Goal: Transaction & Acquisition: Purchase product/service

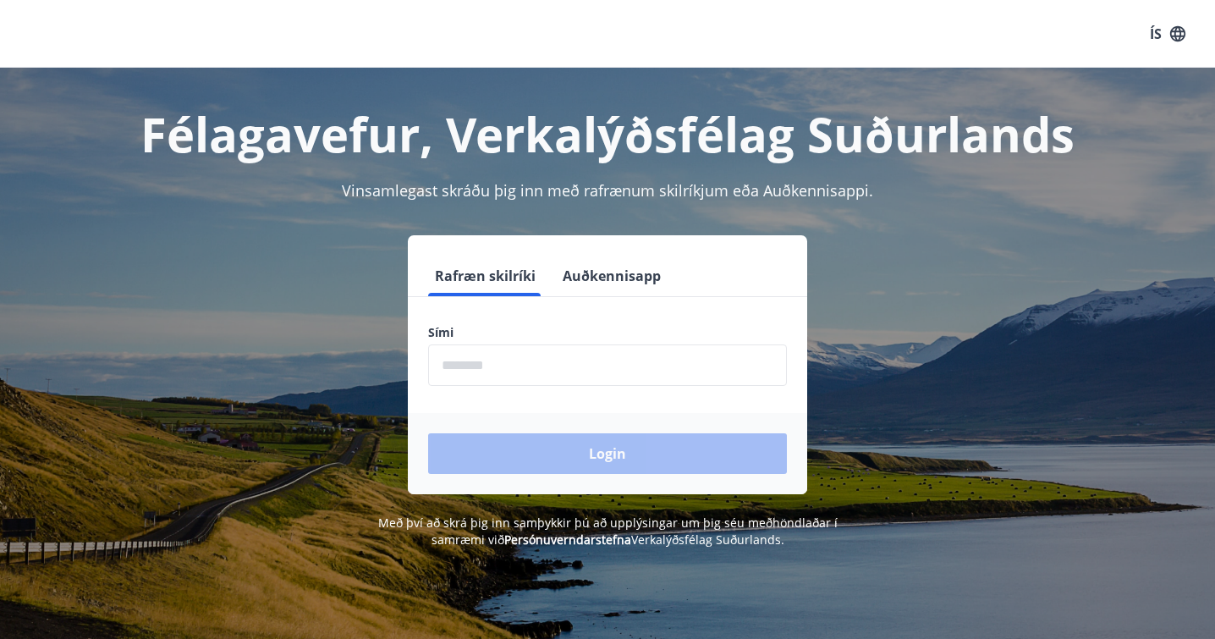
click at [551, 370] on input "phone" at bounding box center [607, 364] width 359 height 41
type input "********"
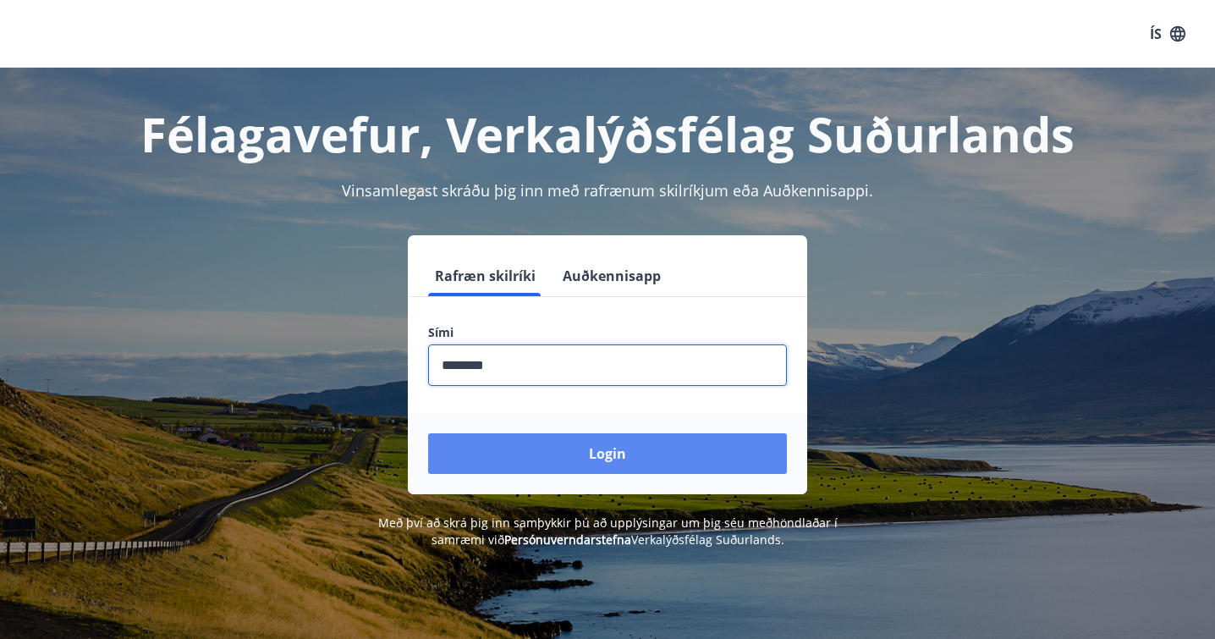
click at [564, 471] on button "Login" at bounding box center [607, 453] width 359 height 41
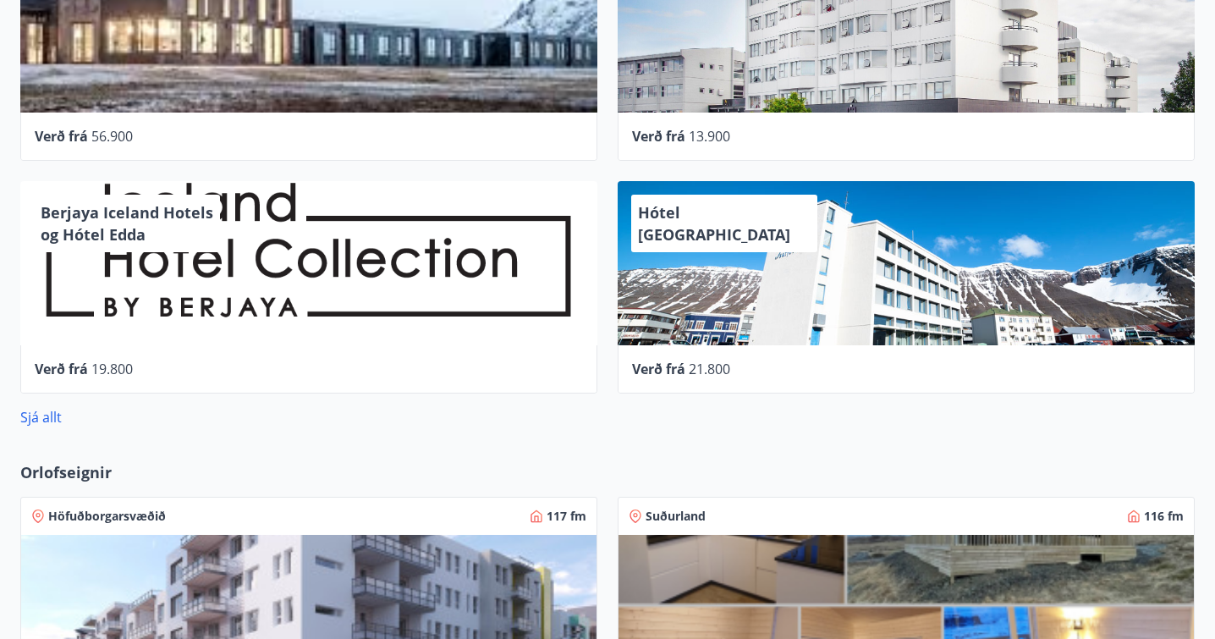
scroll to position [644, 0]
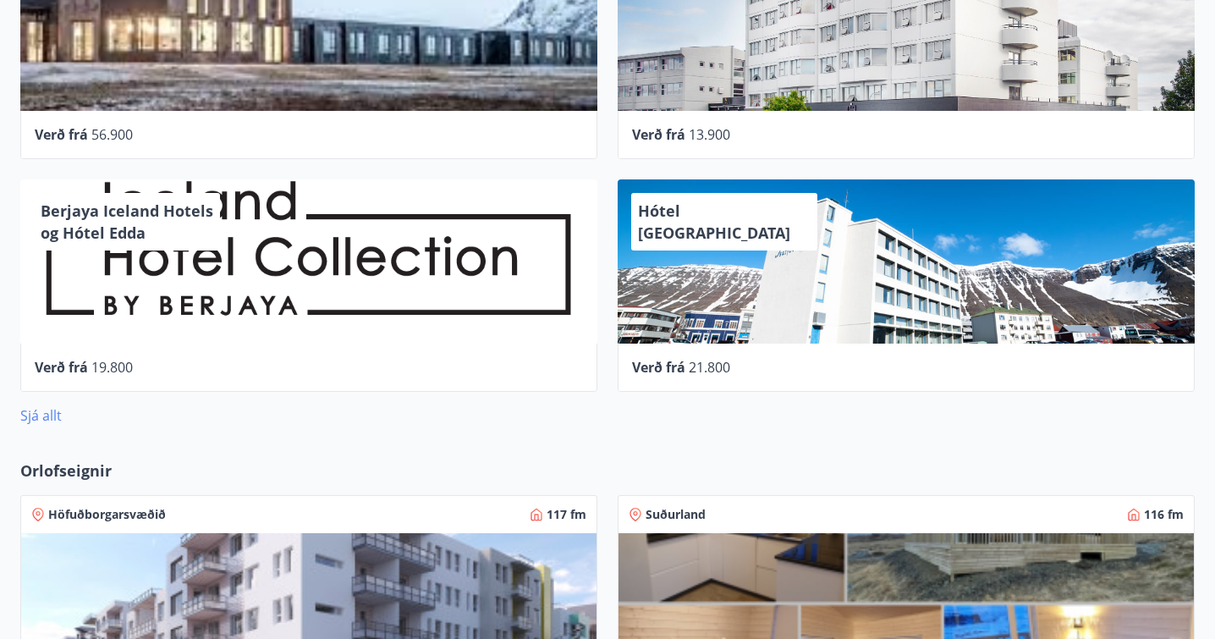
click at [41, 411] on link "Sjá allt" at bounding box center [40, 415] width 41 height 19
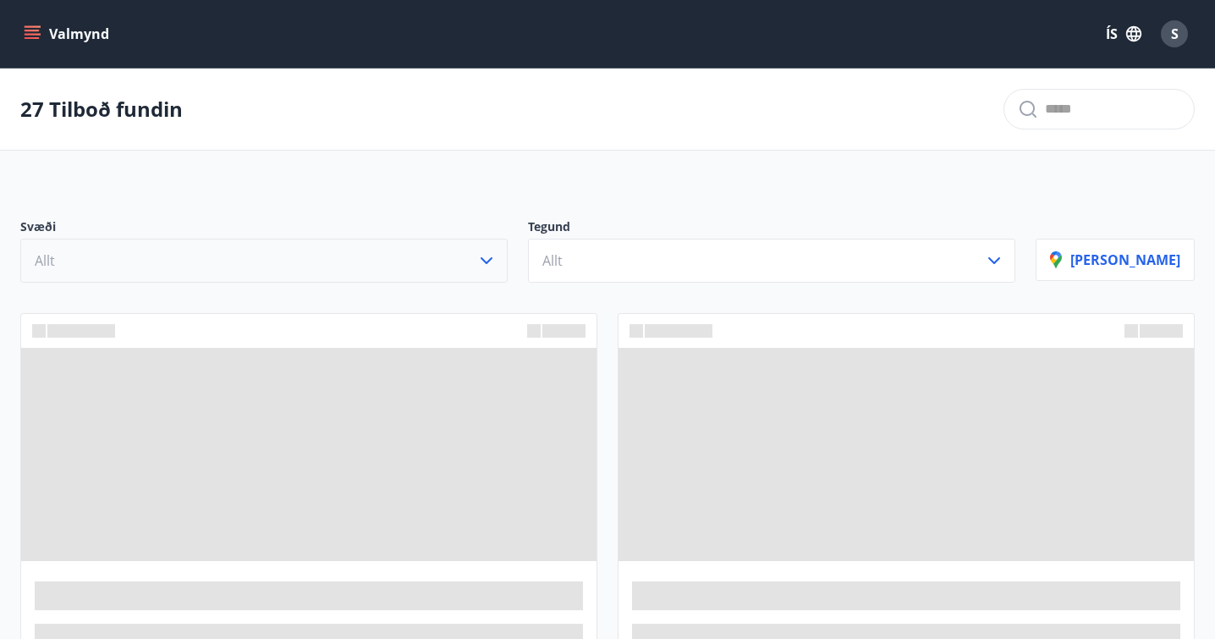
click at [496, 251] on icon "button" at bounding box center [486, 260] width 20 height 20
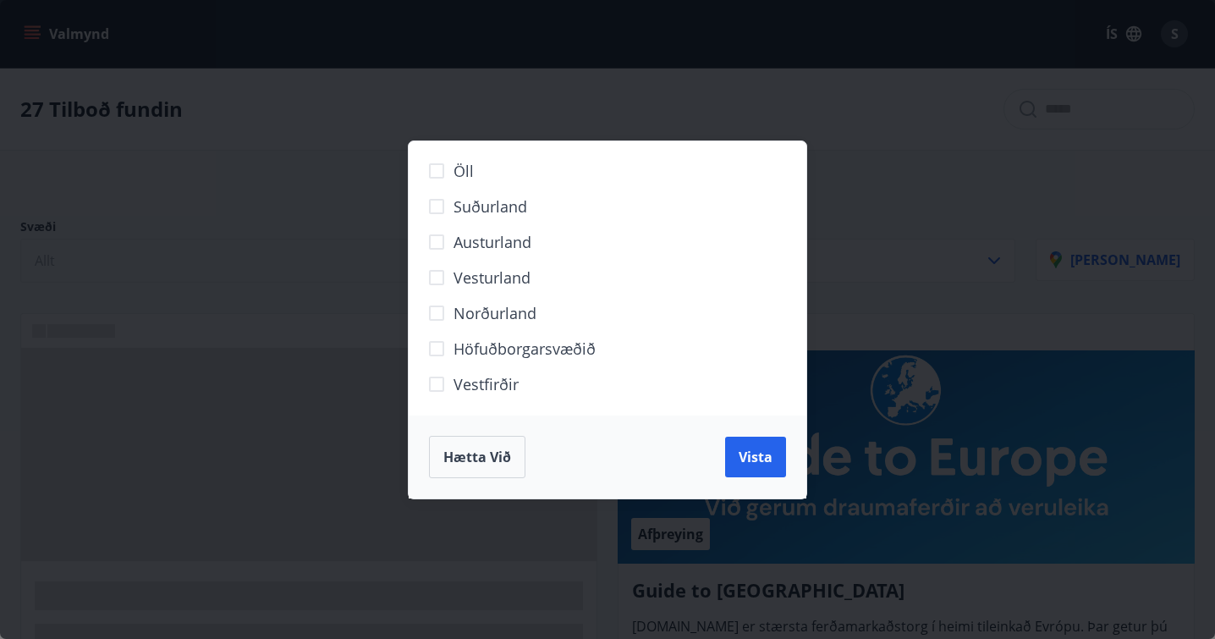
click at [494, 350] on span "Höfuðborgarsvæðið" at bounding box center [524, 348] width 142 height 22
click at [764, 463] on span "Vista" at bounding box center [755, 456] width 34 height 19
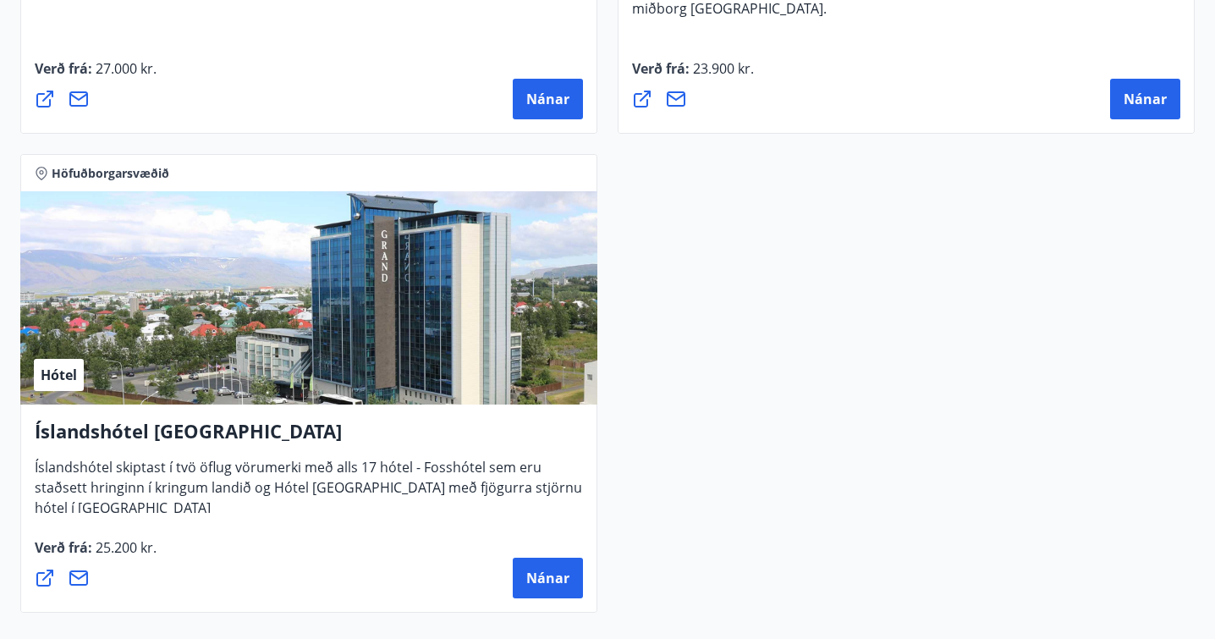
scroll to position [2650, 0]
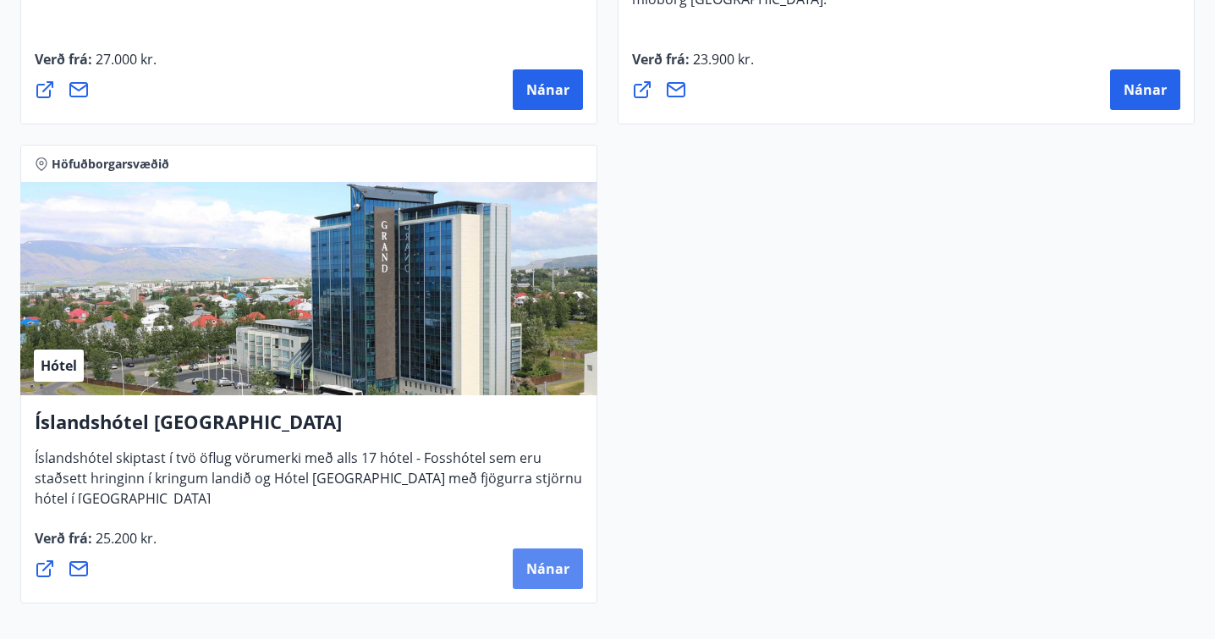
click at [541, 566] on span "Nánar" at bounding box center [547, 568] width 43 height 19
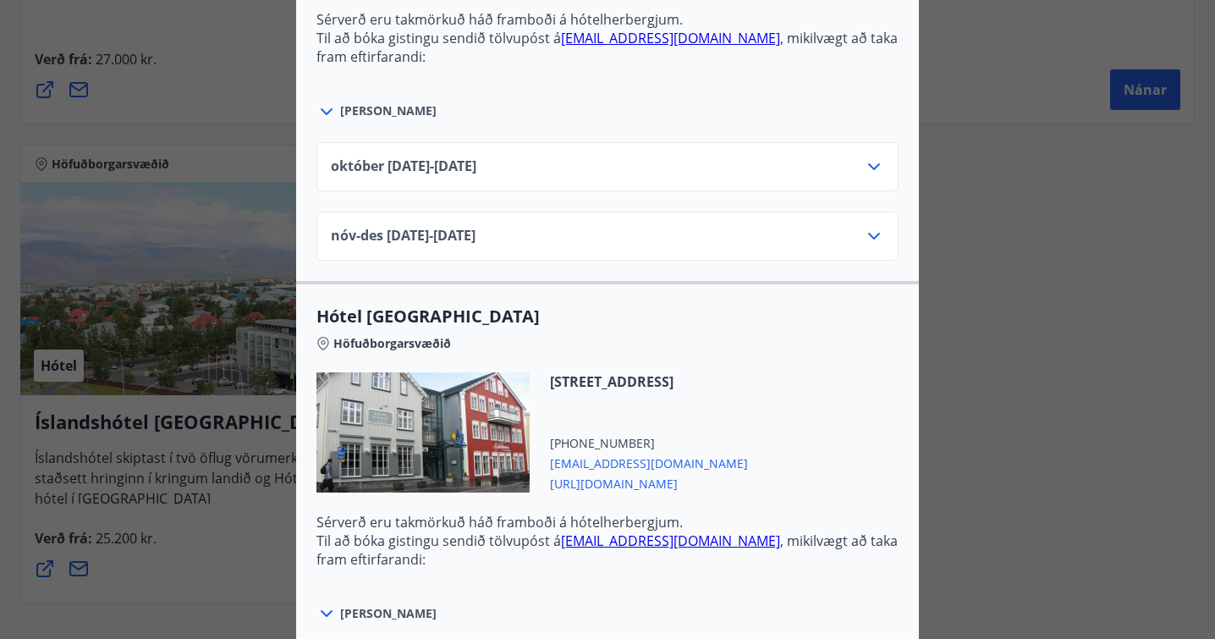
scroll to position [812, 0]
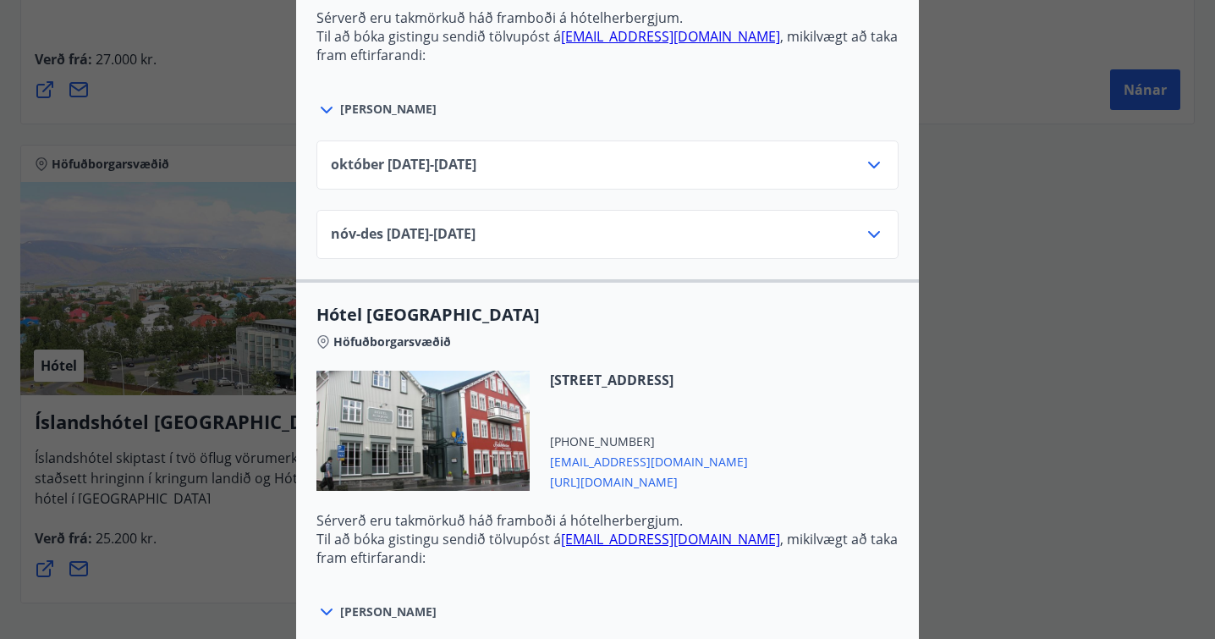
click at [866, 155] on icon at bounding box center [874, 165] width 20 height 20
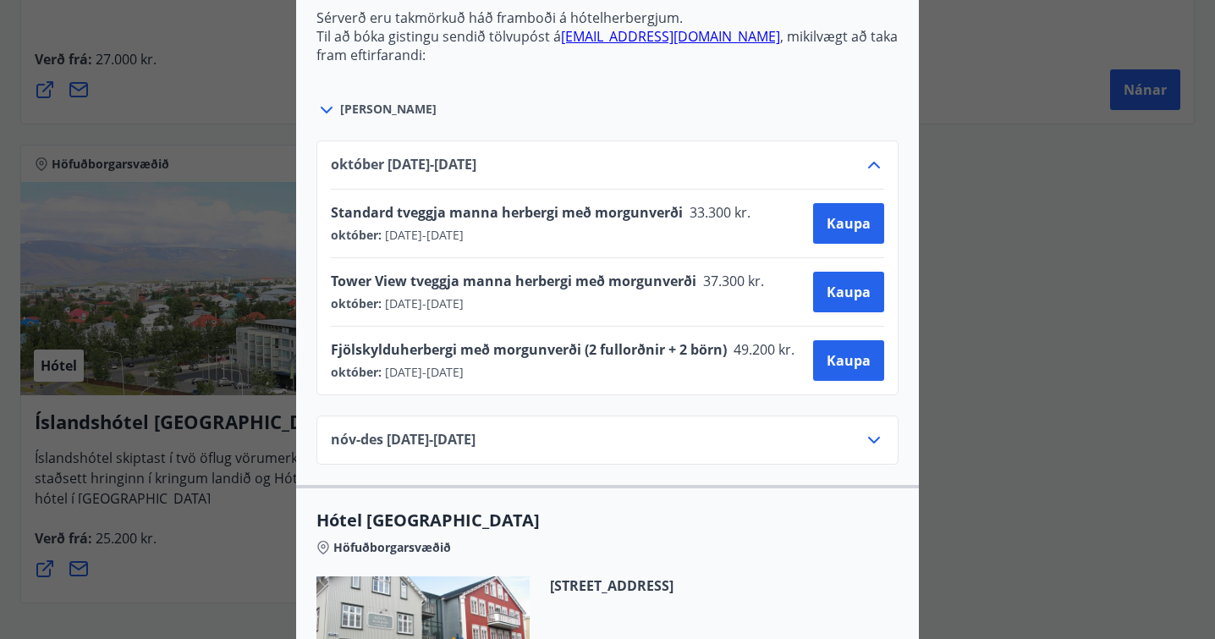
click at [1034, 3] on div "Íslandshótel Reykjavík Ekki er hægt að nýta Ferðaávísun fyrir bókanir sem eru g…" at bounding box center [607, 319] width 1215 height 639
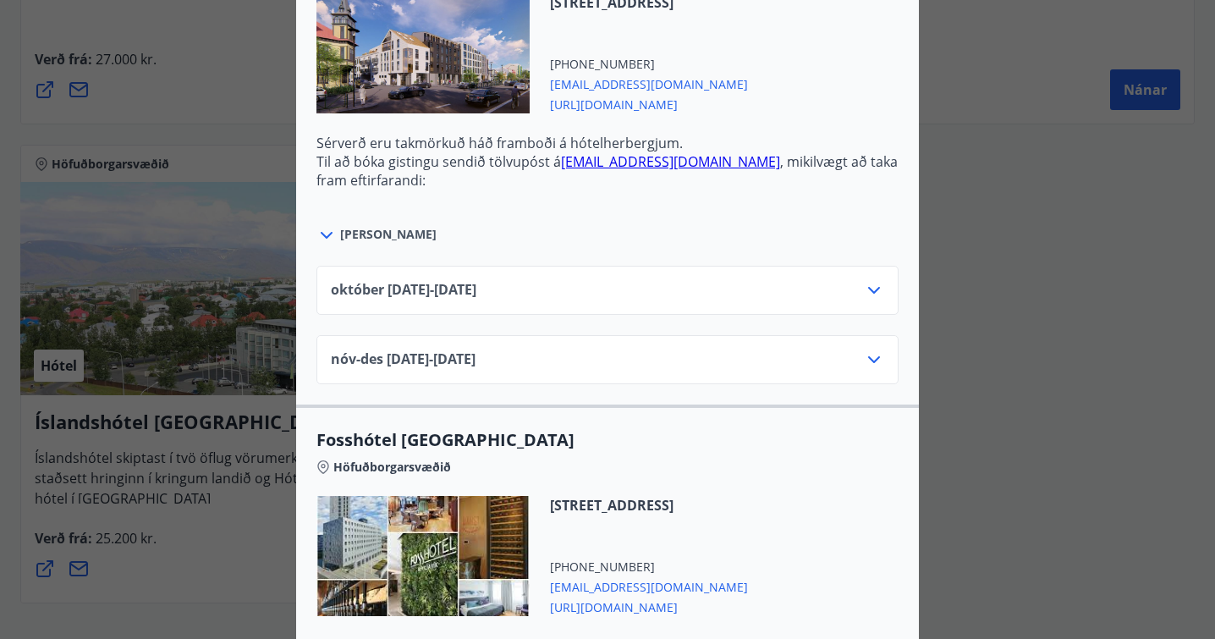
scroll to position [1897, 0]
click at [876, 286] on icon at bounding box center [874, 289] width 12 height 7
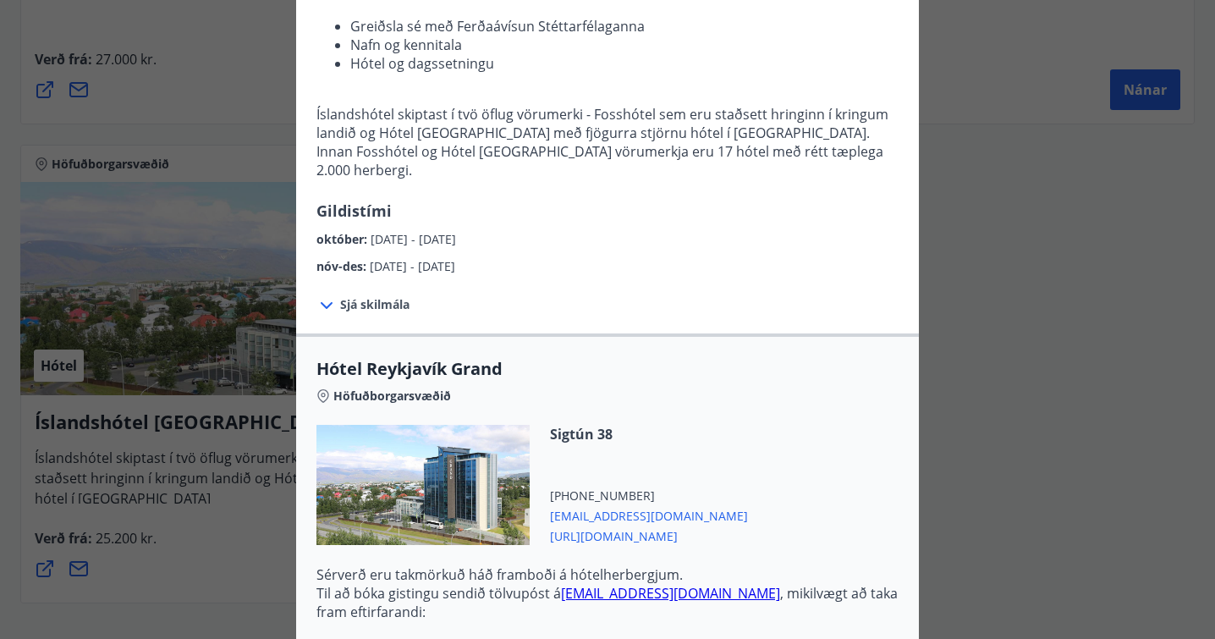
scroll to position [0, 0]
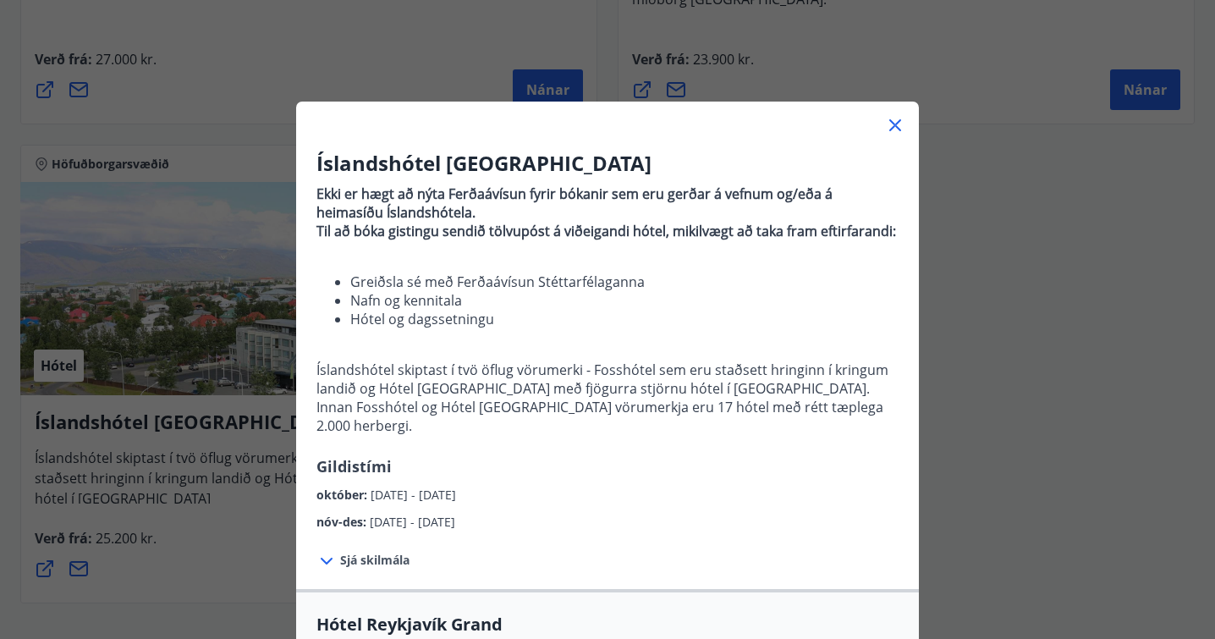
click at [902, 118] on icon at bounding box center [895, 125] width 20 height 20
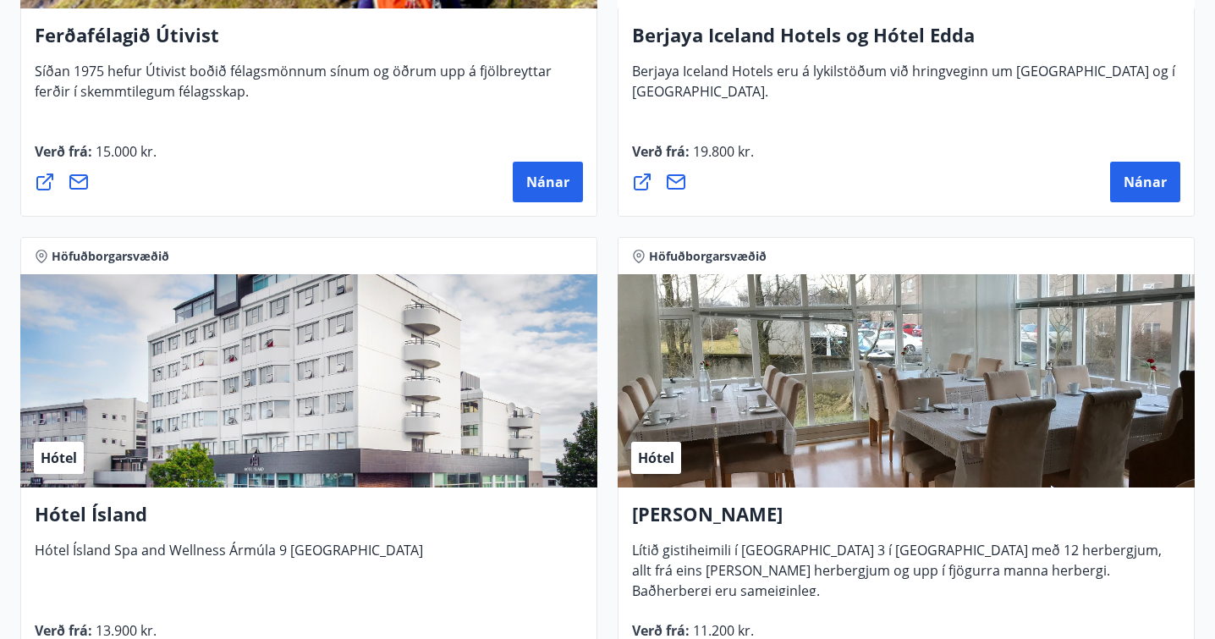
scroll to position [1598, 0]
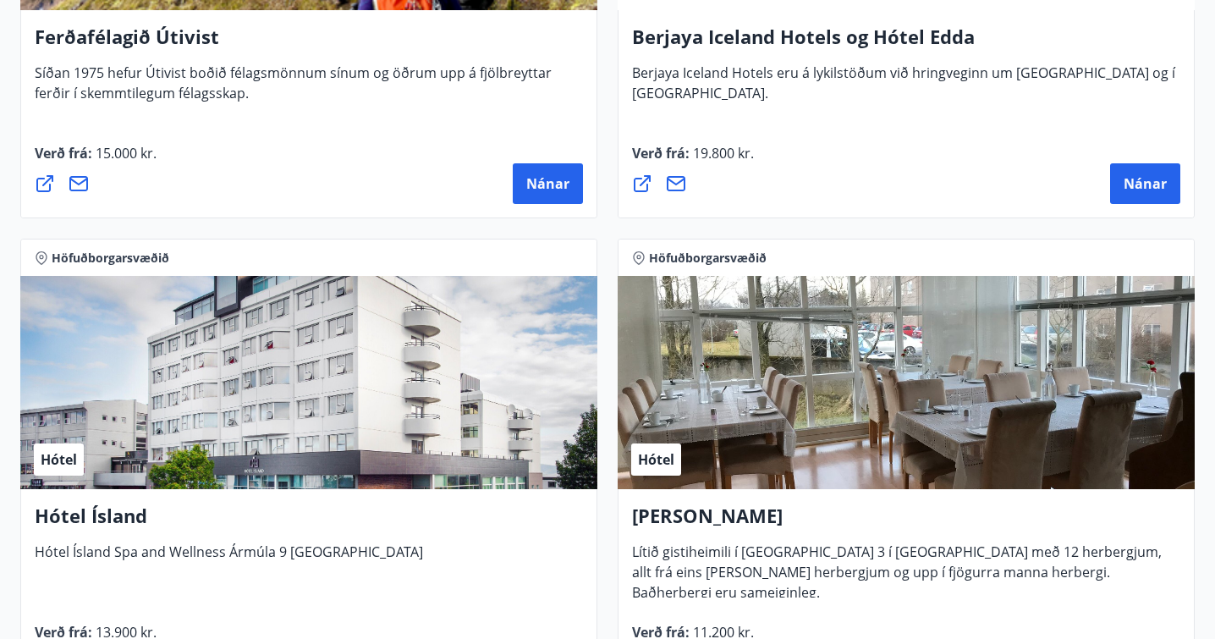
click at [282, 385] on div "Hótel" at bounding box center [308, 382] width 577 height 213
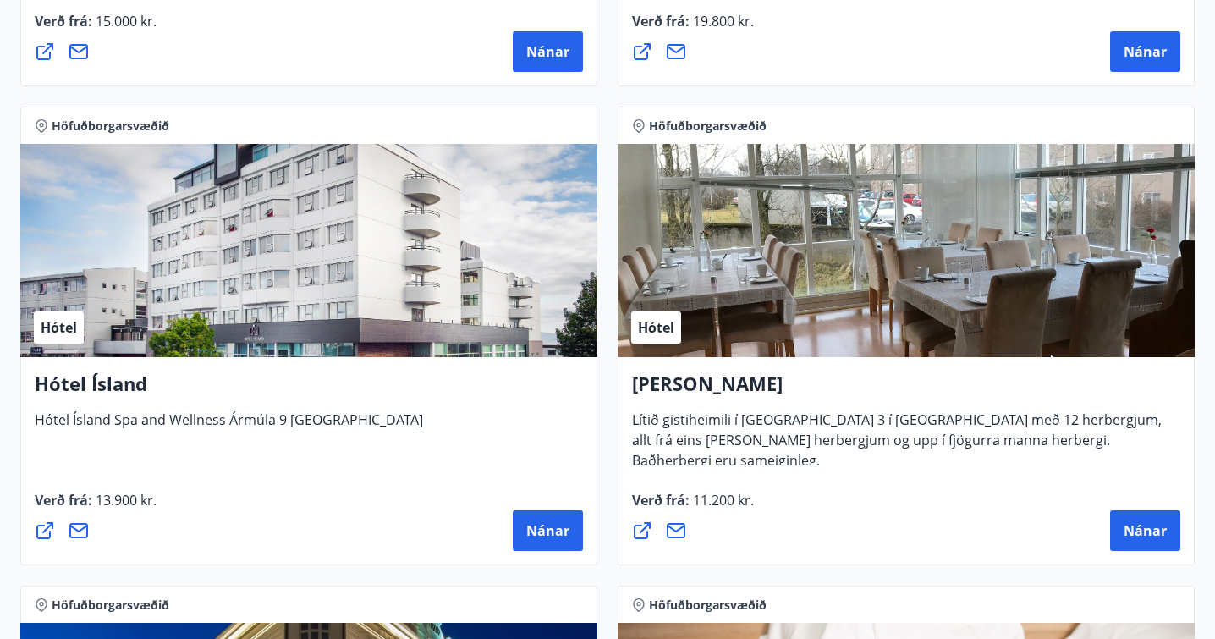
scroll to position [1763, 0]
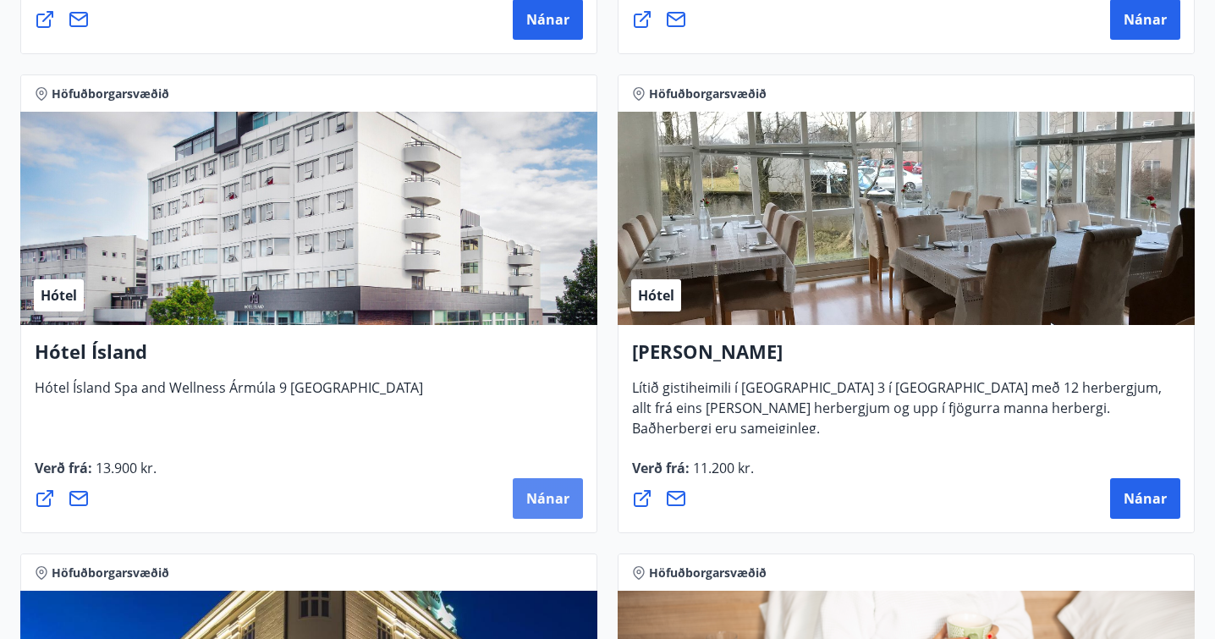
click at [535, 508] on button "Nánar" at bounding box center [548, 498] width 70 height 41
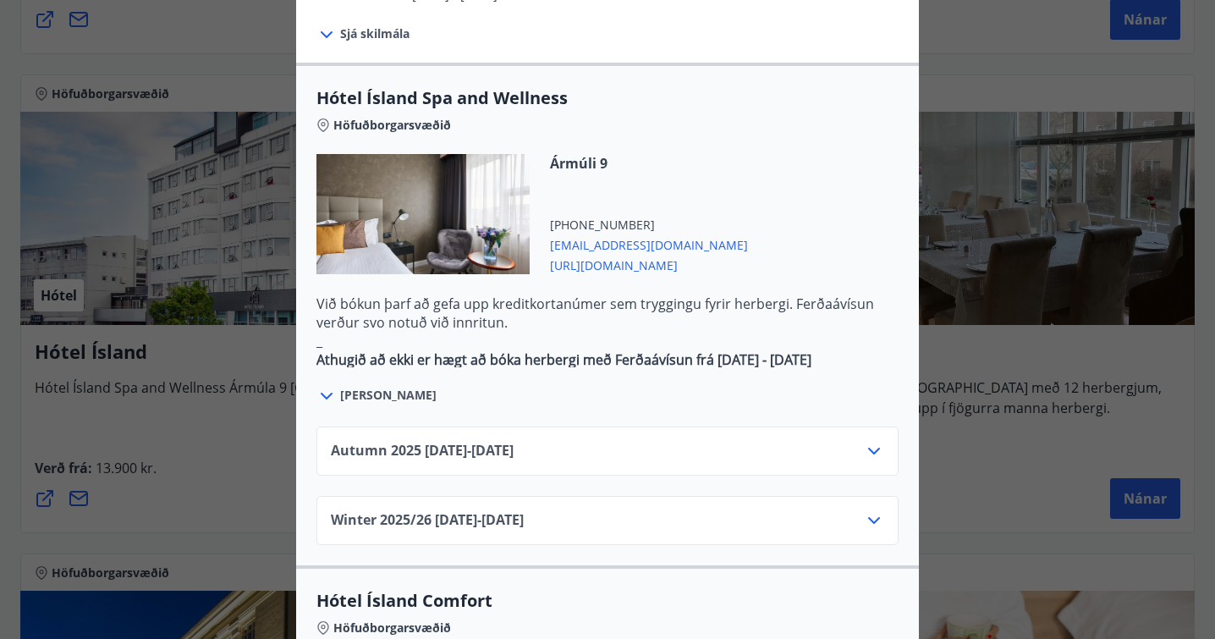
scroll to position [891, 0]
click at [681, 440] on div "Autumn [PHONE_NUMBER][DATE] - [DATE]" at bounding box center [607, 457] width 553 height 34
click at [869, 440] on icon at bounding box center [874, 450] width 20 height 20
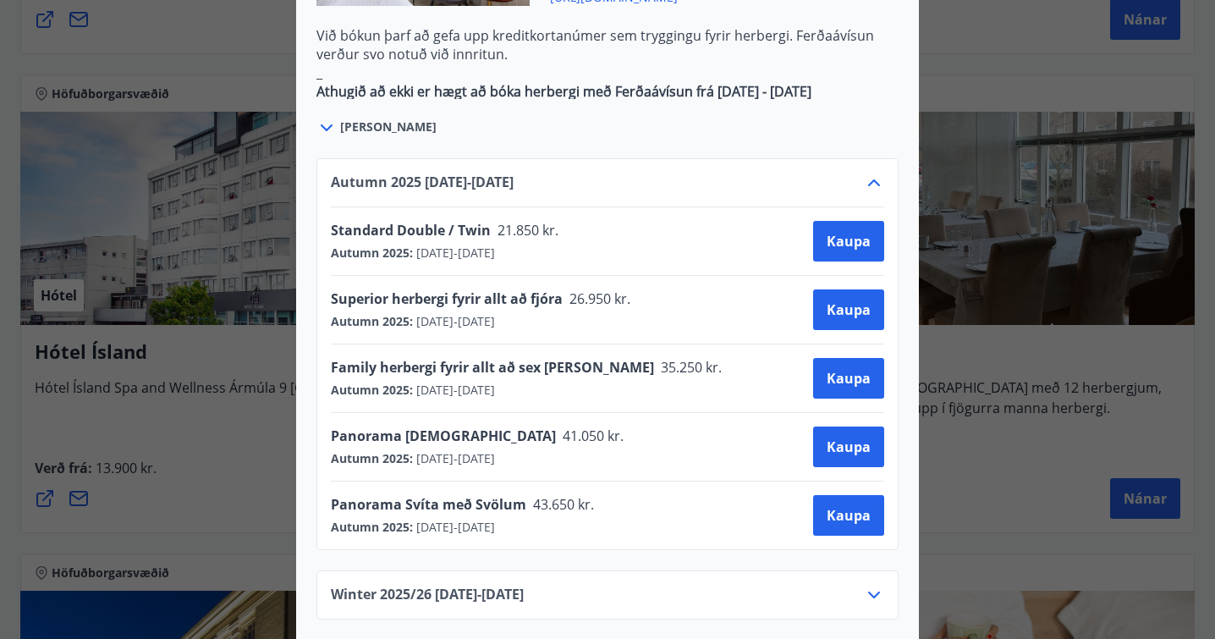
scroll to position [1160, 0]
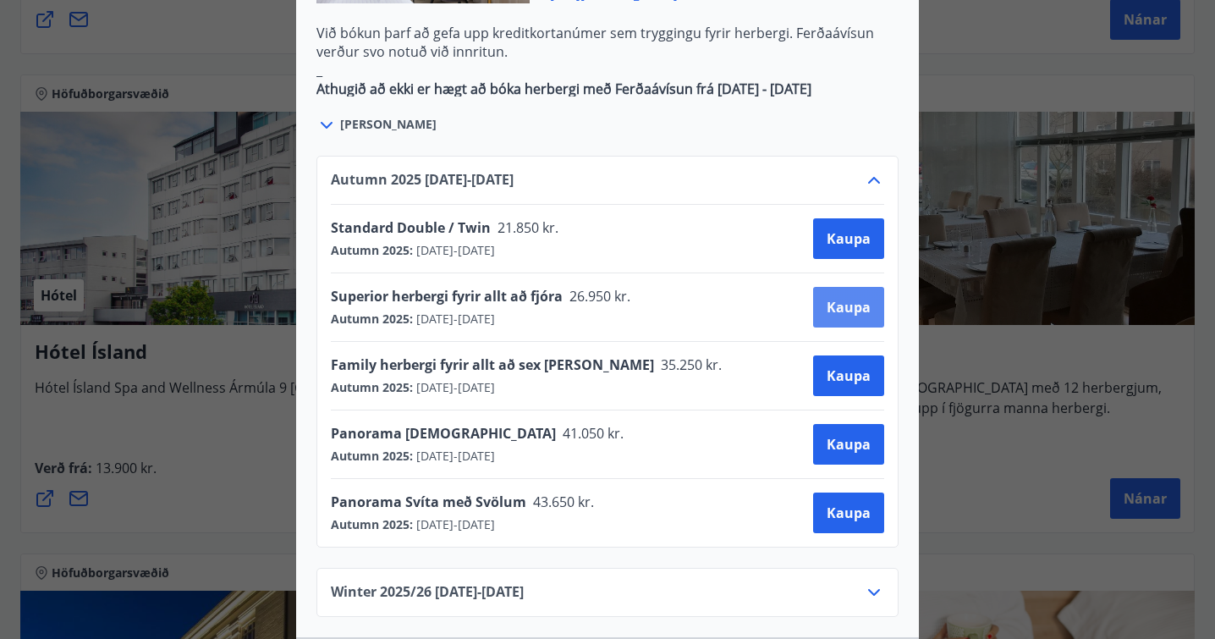
click at [845, 298] on span "Kaupa" at bounding box center [848, 307] width 44 height 19
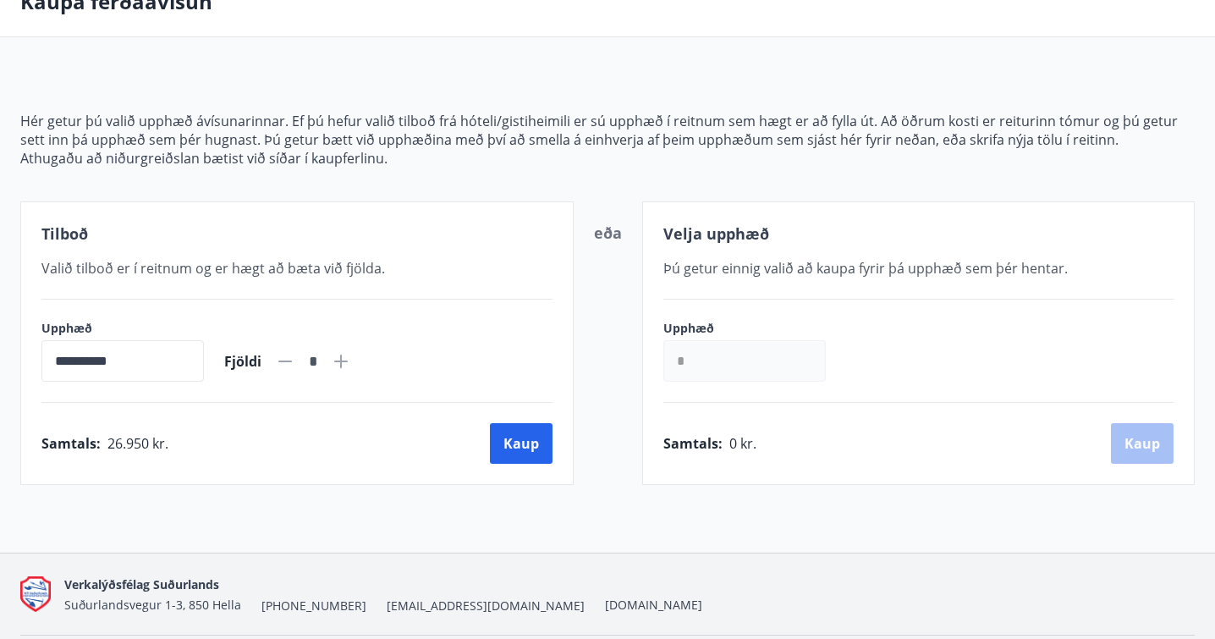
scroll to position [157, 0]
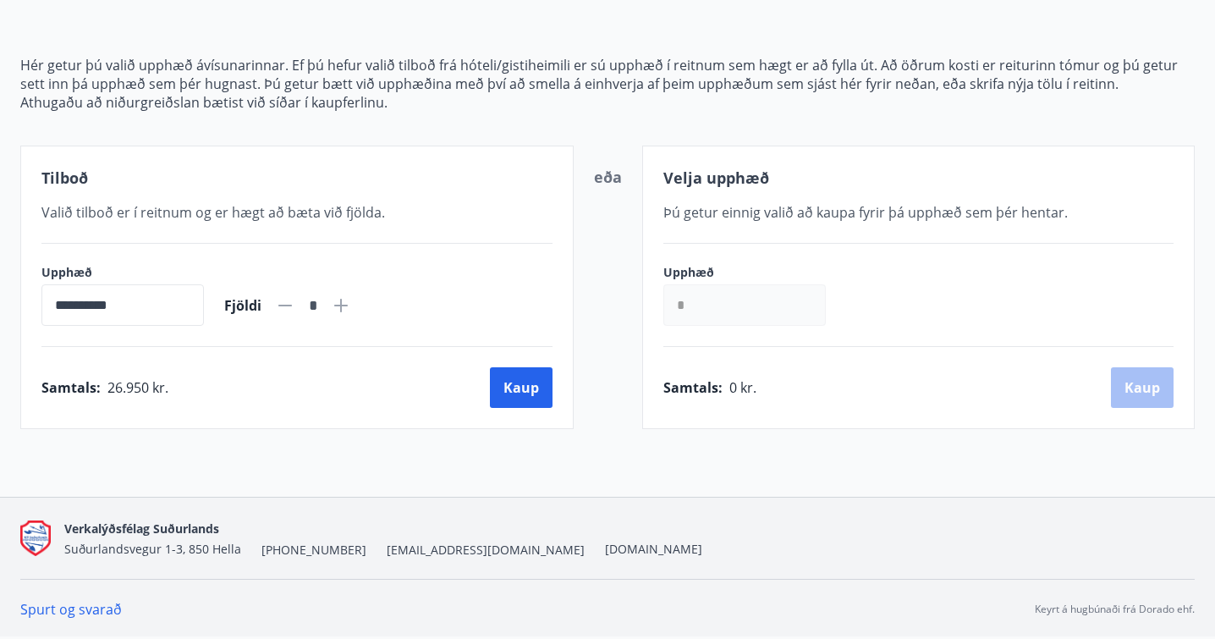
click at [351, 301] on icon at bounding box center [341, 305] width 20 height 20
type input "*"
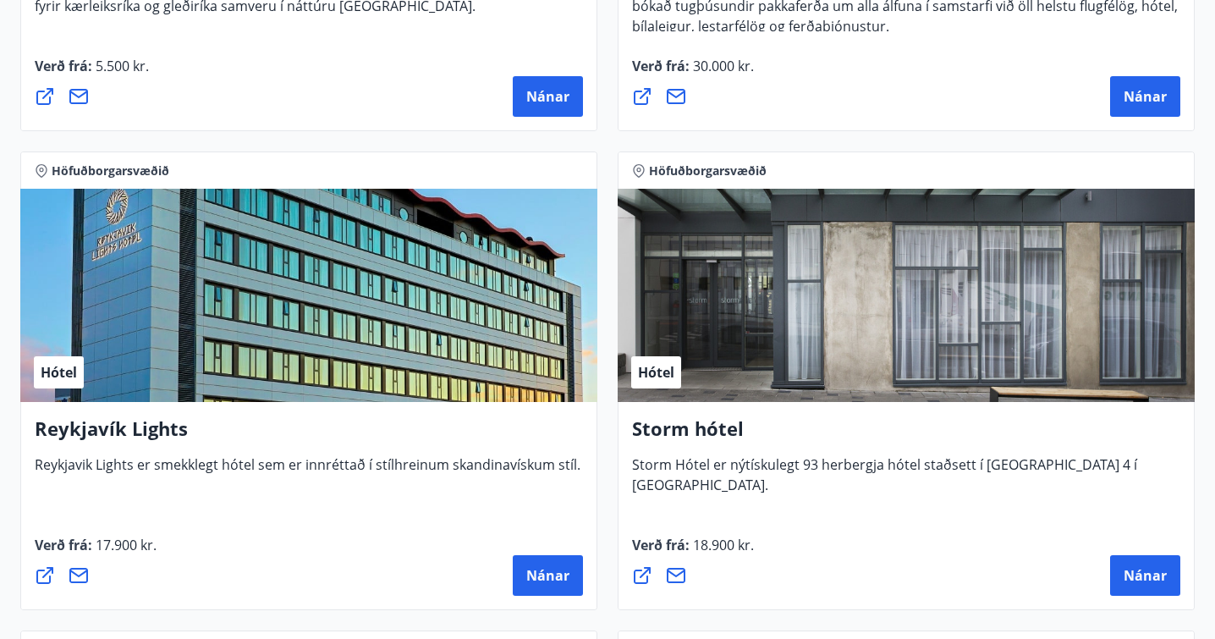
scroll to position [771, 0]
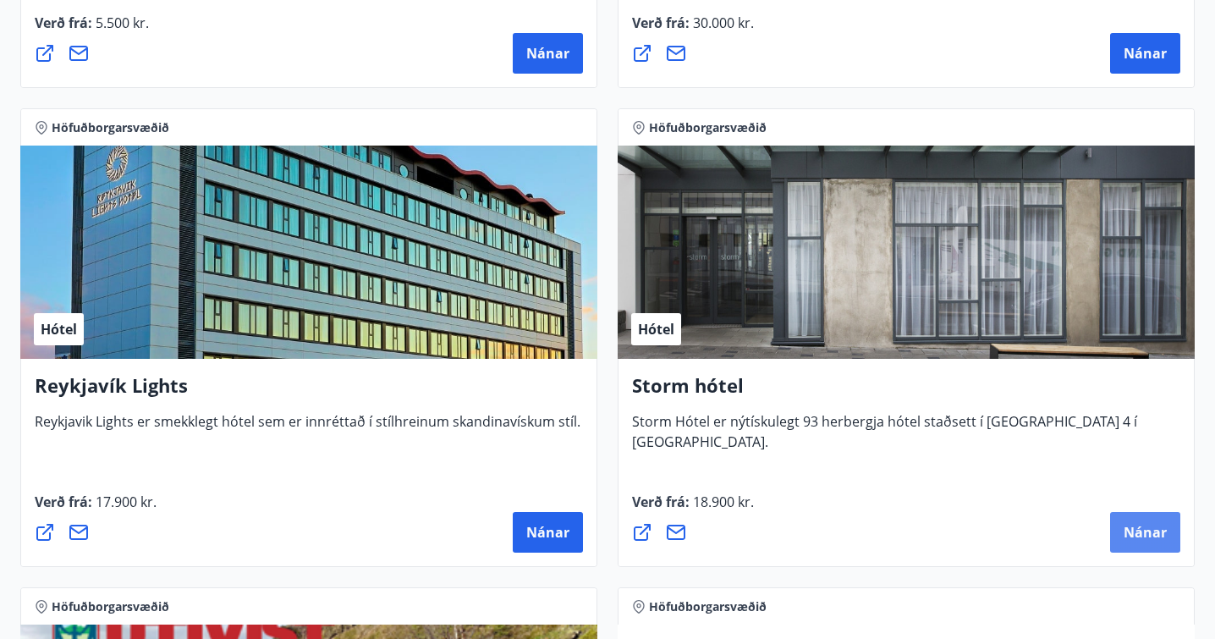
click at [1140, 532] on span "Nánar" at bounding box center [1144, 532] width 43 height 19
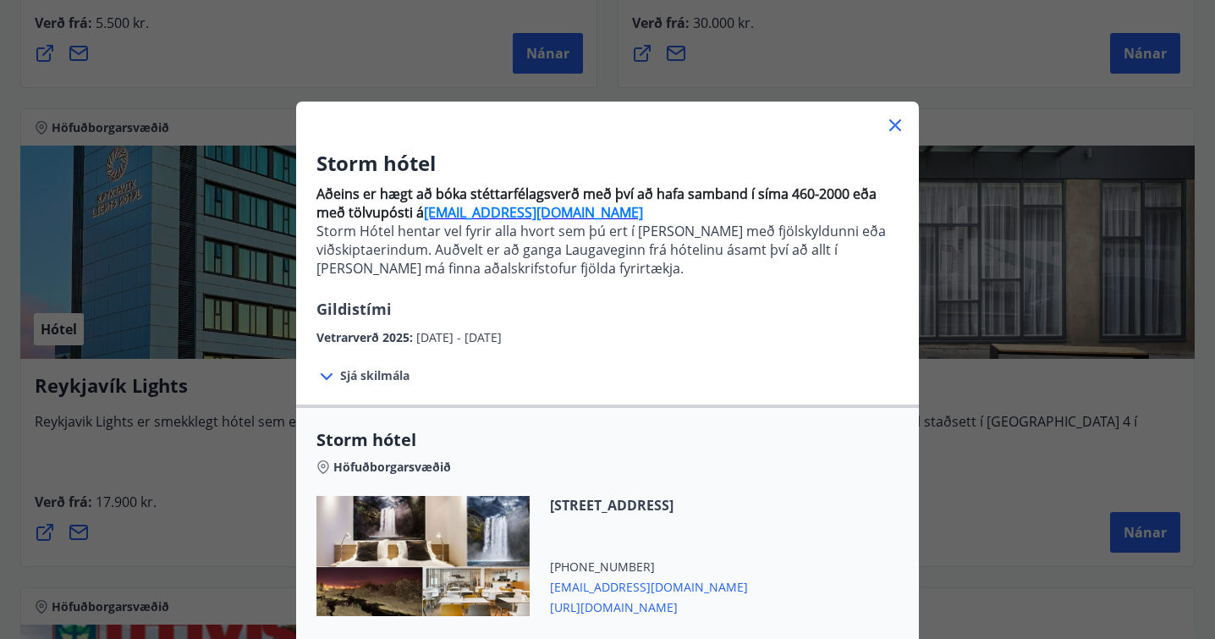
click at [367, 370] on span "Sjá skilmála" at bounding box center [374, 375] width 69 height 17
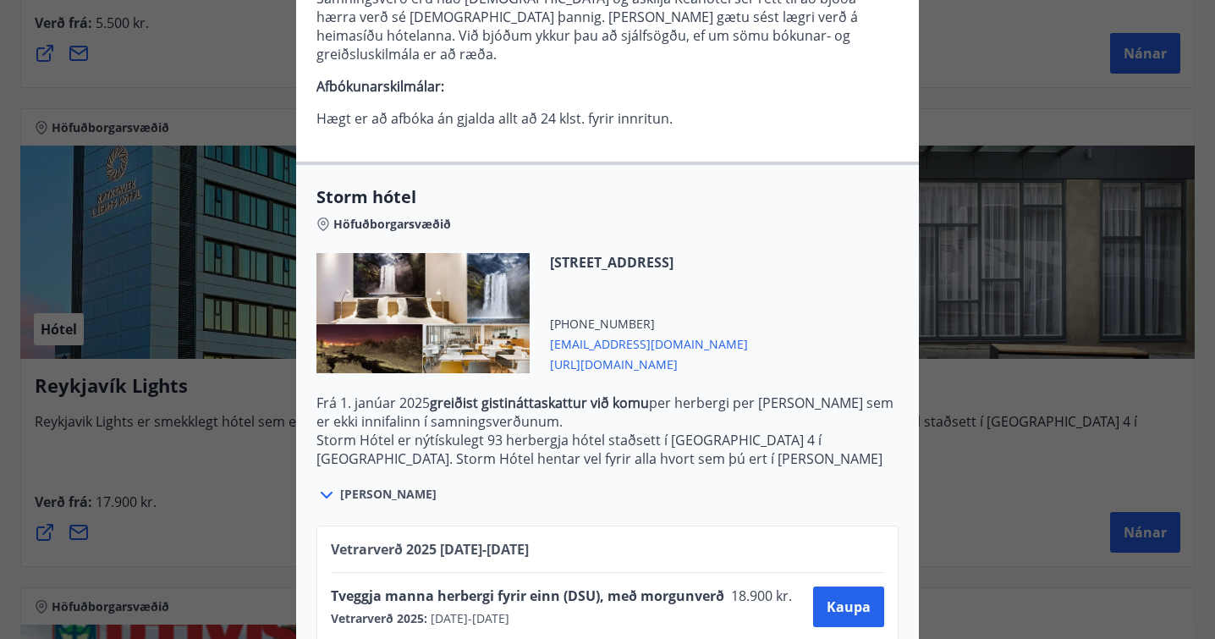
scroll to position [500, 0]
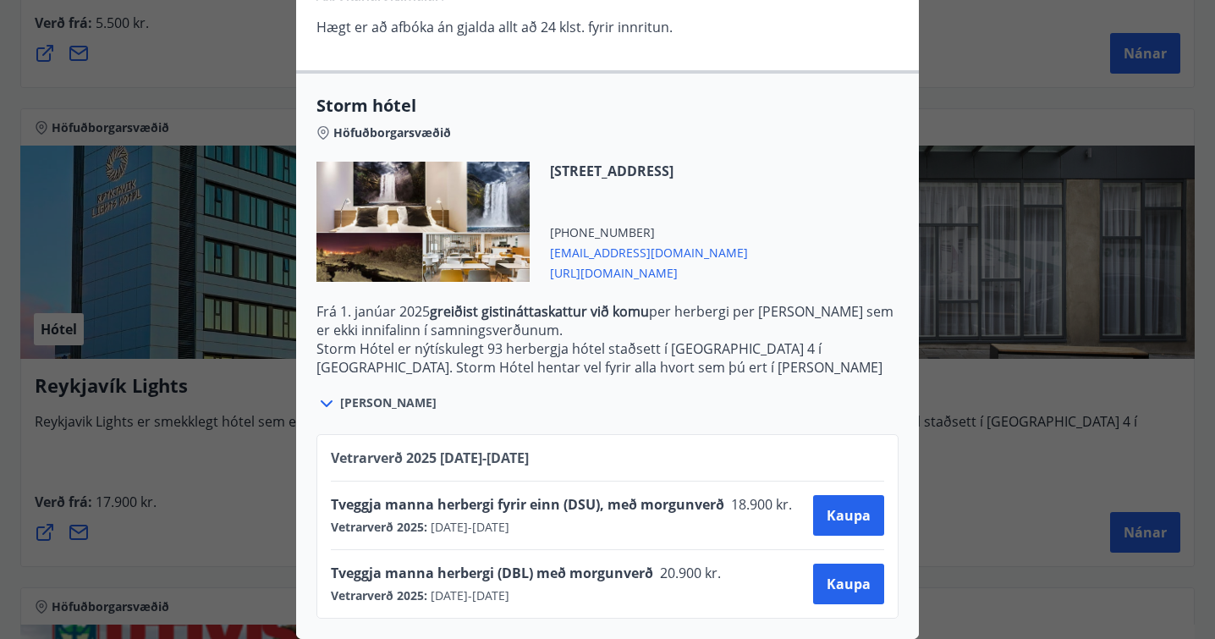
click at [259, 484] on div at bounding box center [607, 319] width 1215 height 639
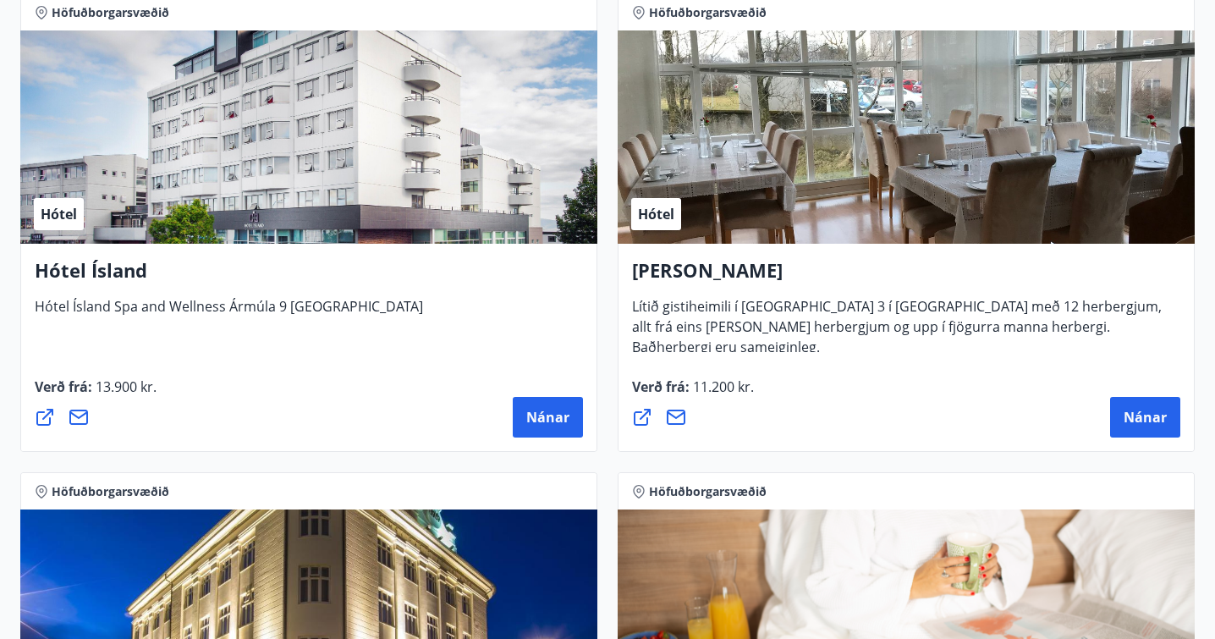
scroll to position [1848, 0]
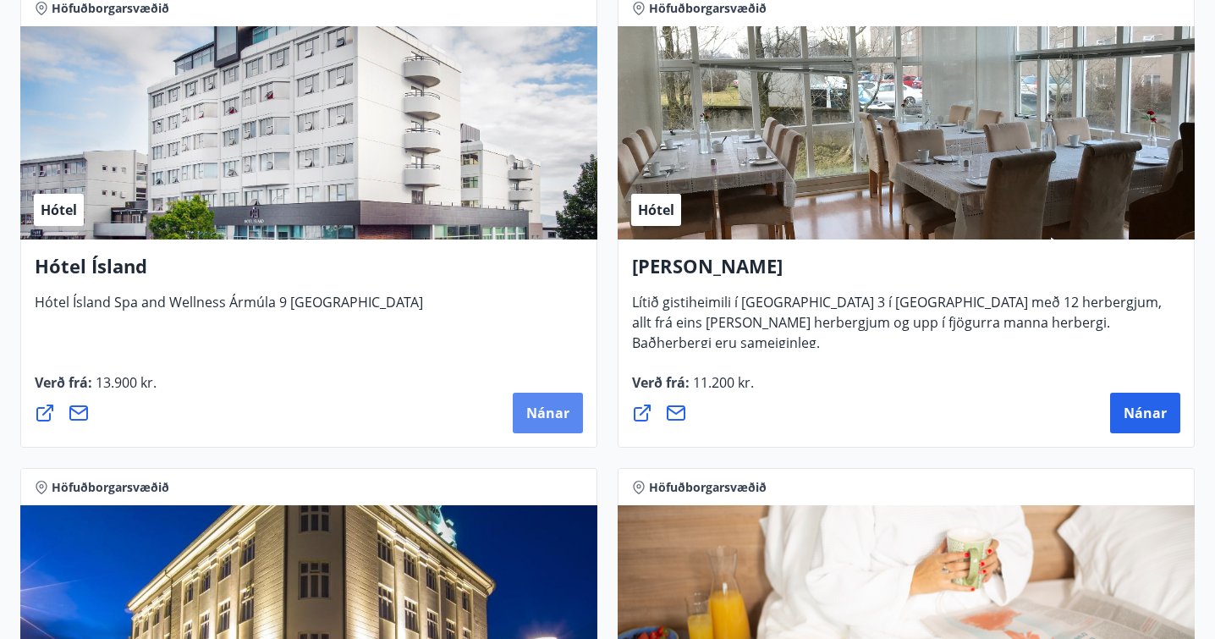
click at [531, 418] on span "Nánar" at bounding box center [547, 412] width 43 height 19
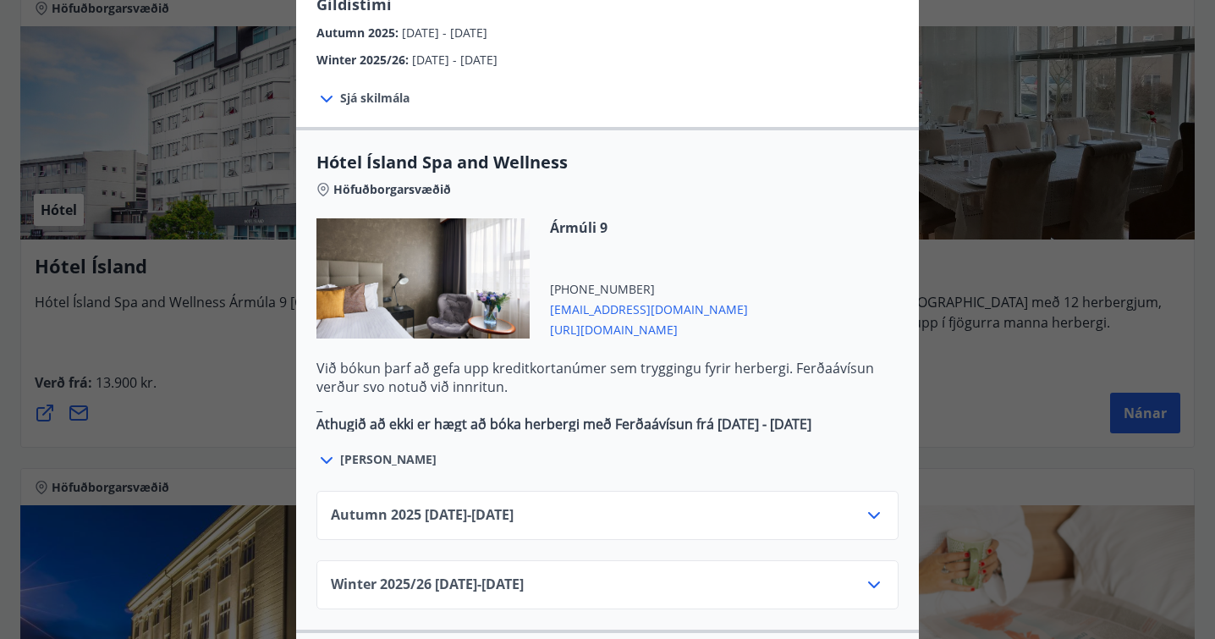
scroll to position [826, 0]
click at [869, 504] on icon at bounding box center [874, 514] width 20 height 20
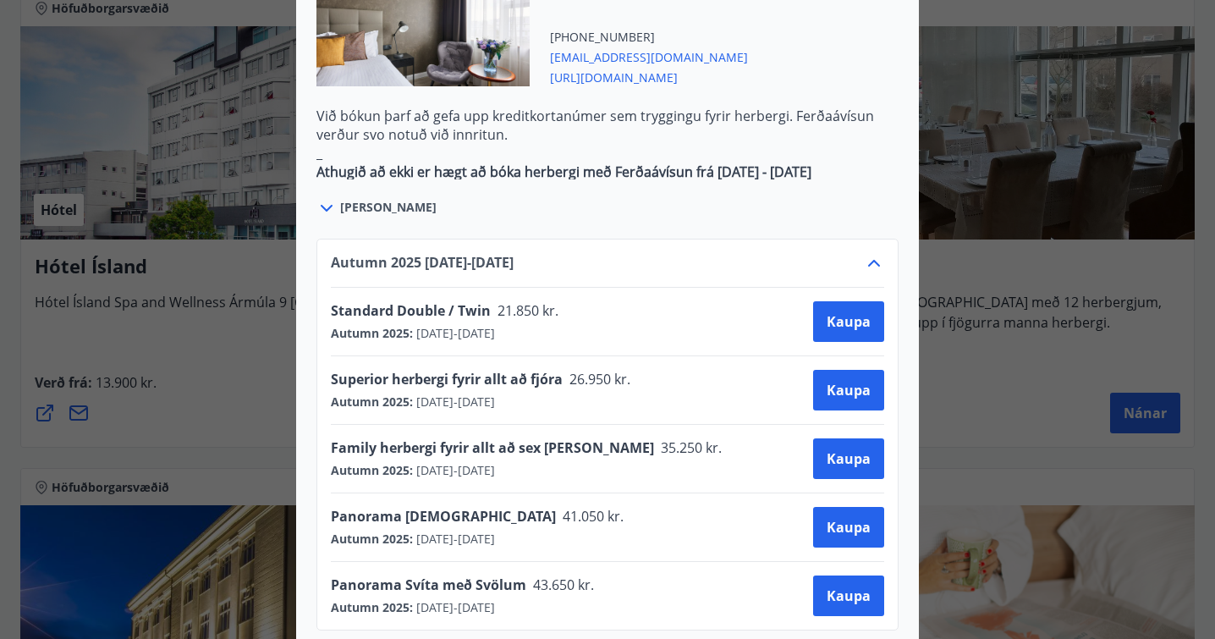
scroll to position [1088, 0]
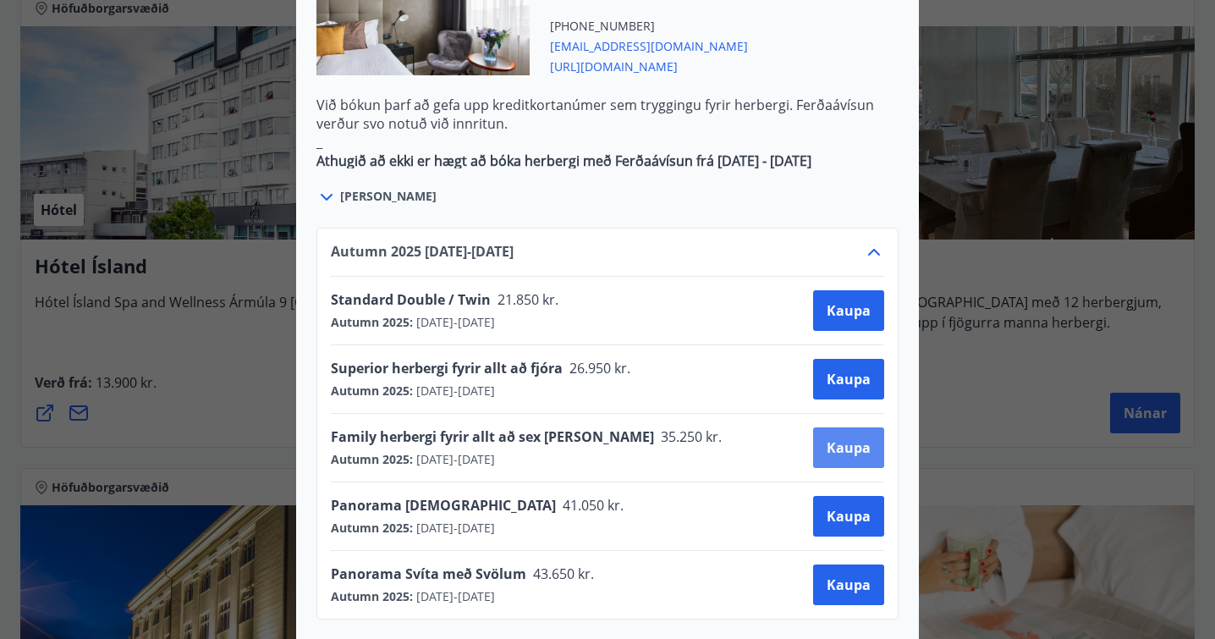
click at [843, 427] on button "Kaupa" at bounding box center [848, 447] width 71 height 41
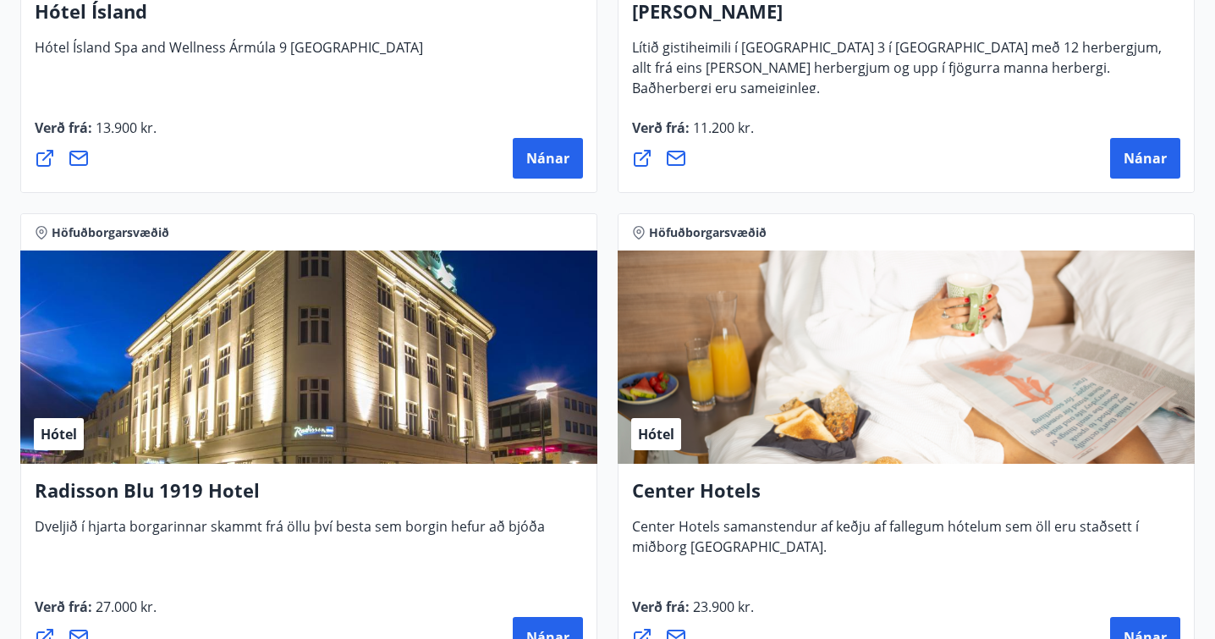
scroll to position [2108, 0]
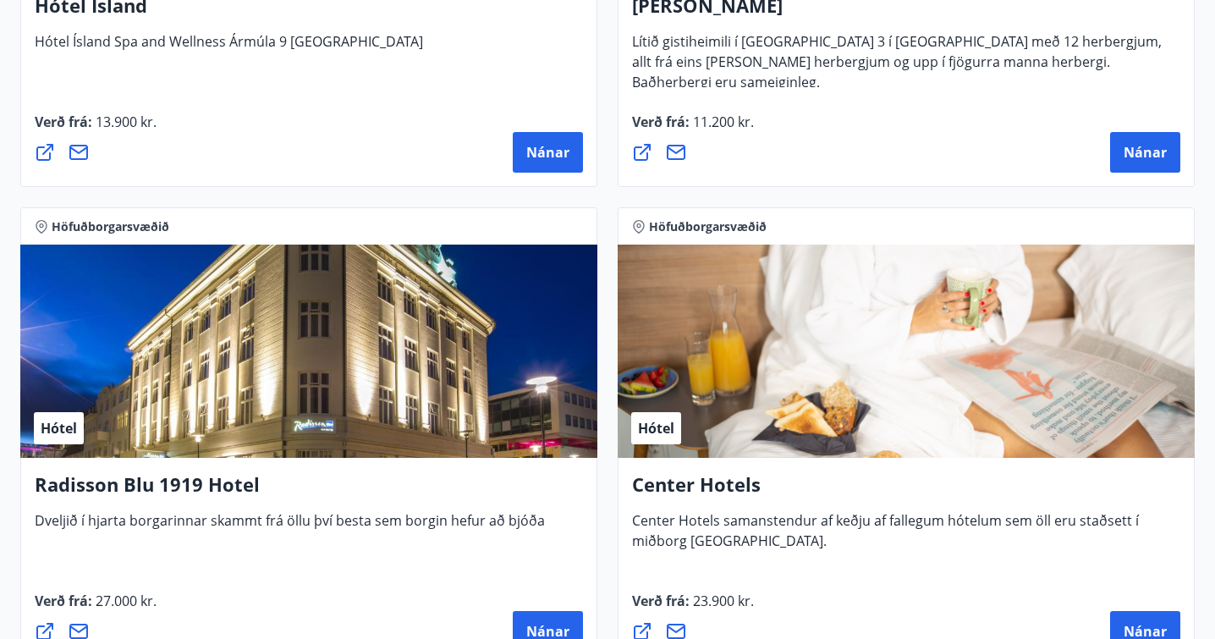
click at [321, 389] on div "Hótel" at bounding box center [308, 350] width 577 height 213
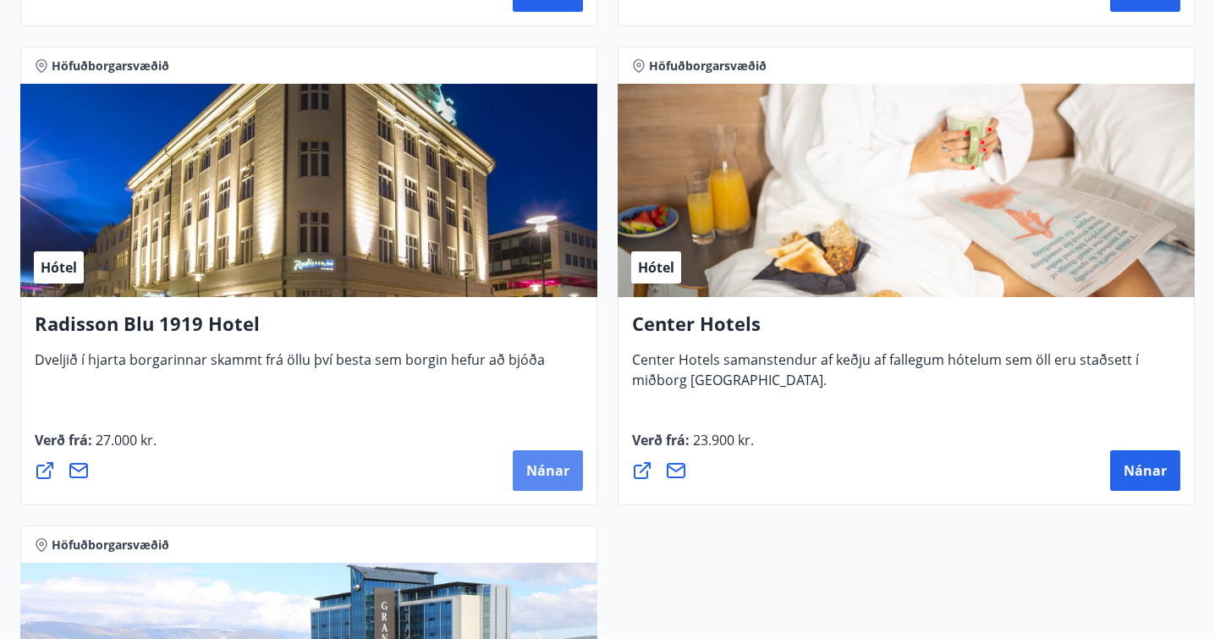
scroll to position [2270, 0]
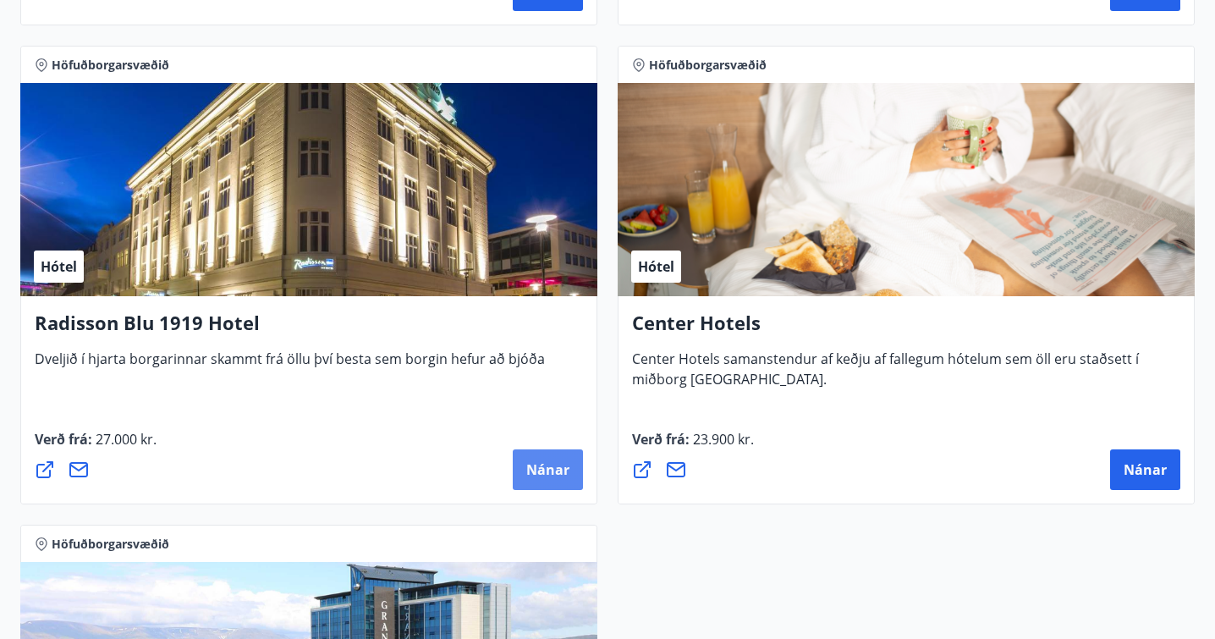
click at [546, 463] on span "Nánar" at bounding box center [547, 469] width 43 height 19
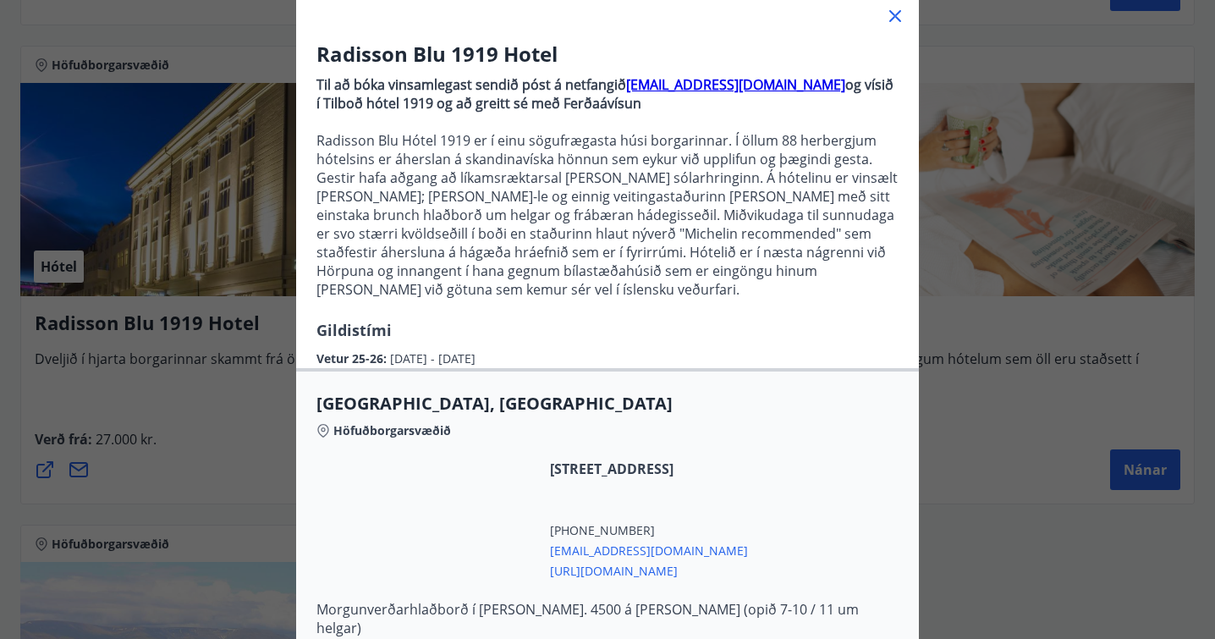
scroll to position [264, 0]
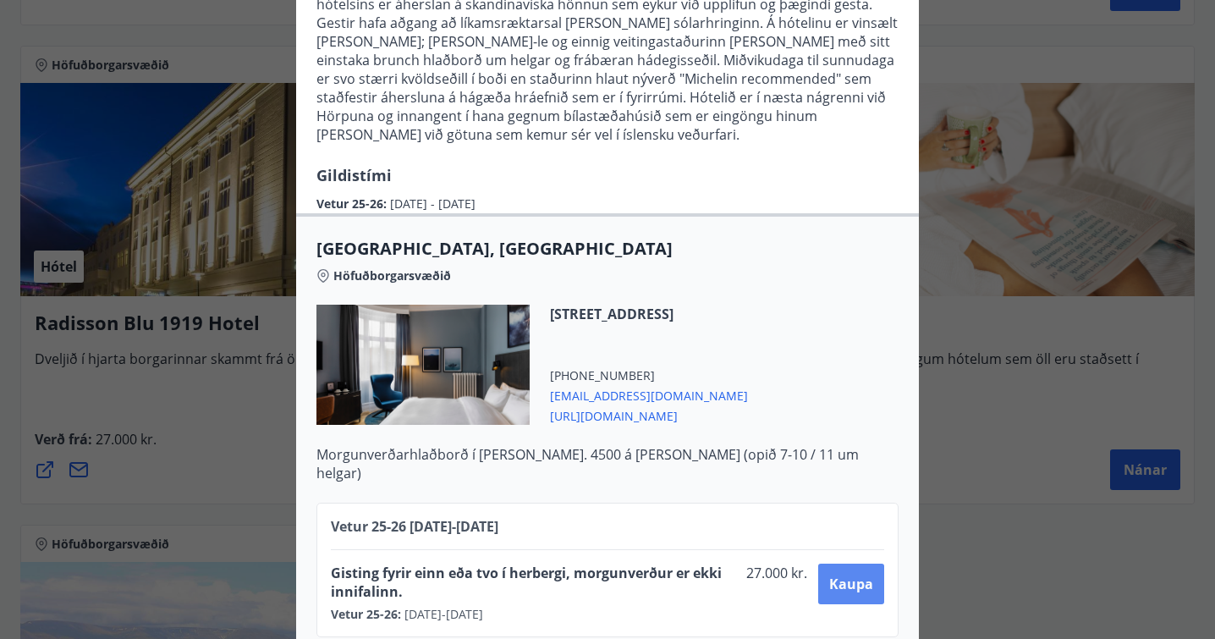
click at [848, 574] on span "Kaupa" at bounding box center [851, 583] width 44 height 19
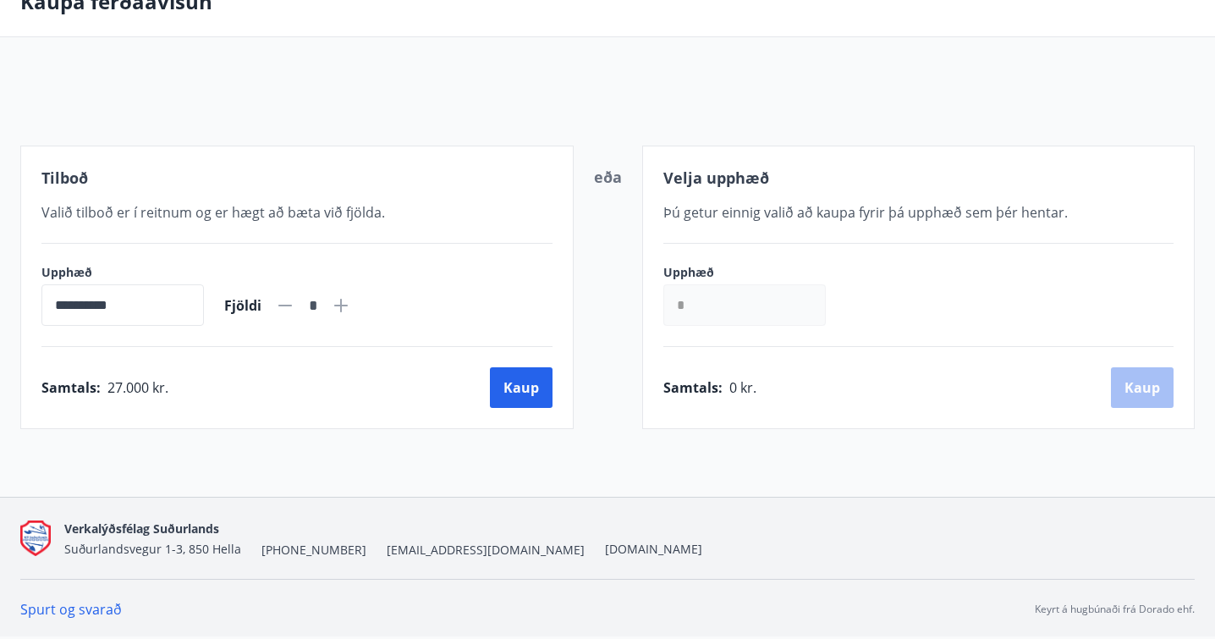
scroll to position [157, 0]
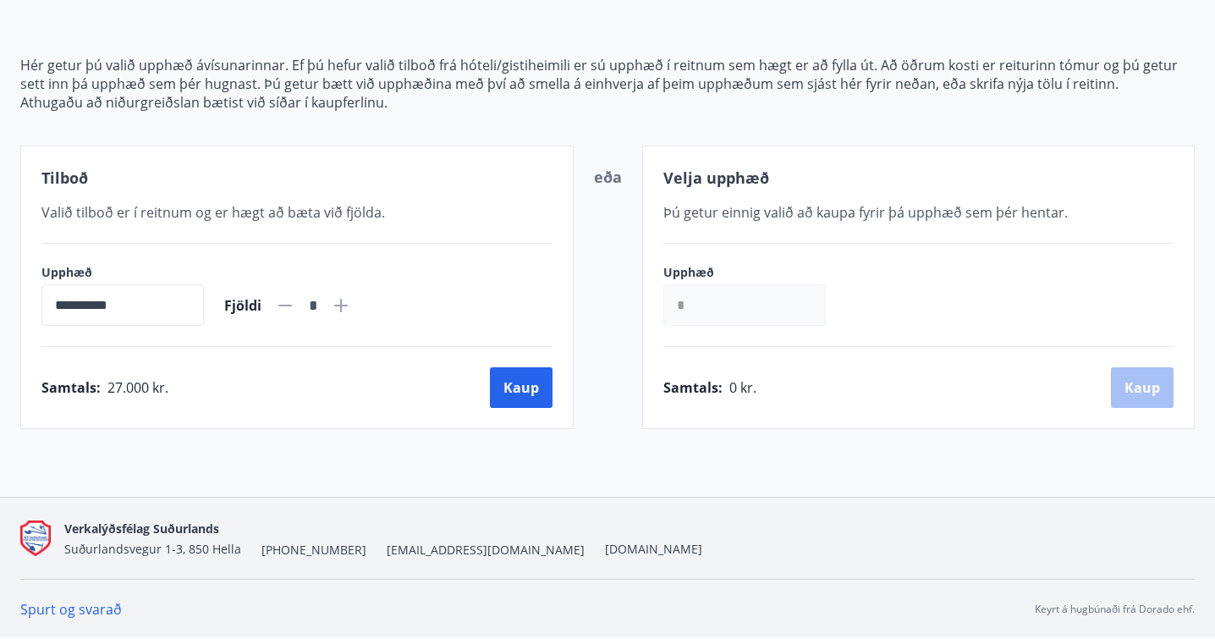
click at [351, 299] on icon at bounding box center [341, 305] width 20 height 20
click at [295, 306] on icon at bounding box center [285, 305] width 20 height 20
click at [348, 305] on icon at bounding box center [341, 306] width 14 height 14
type input "*"
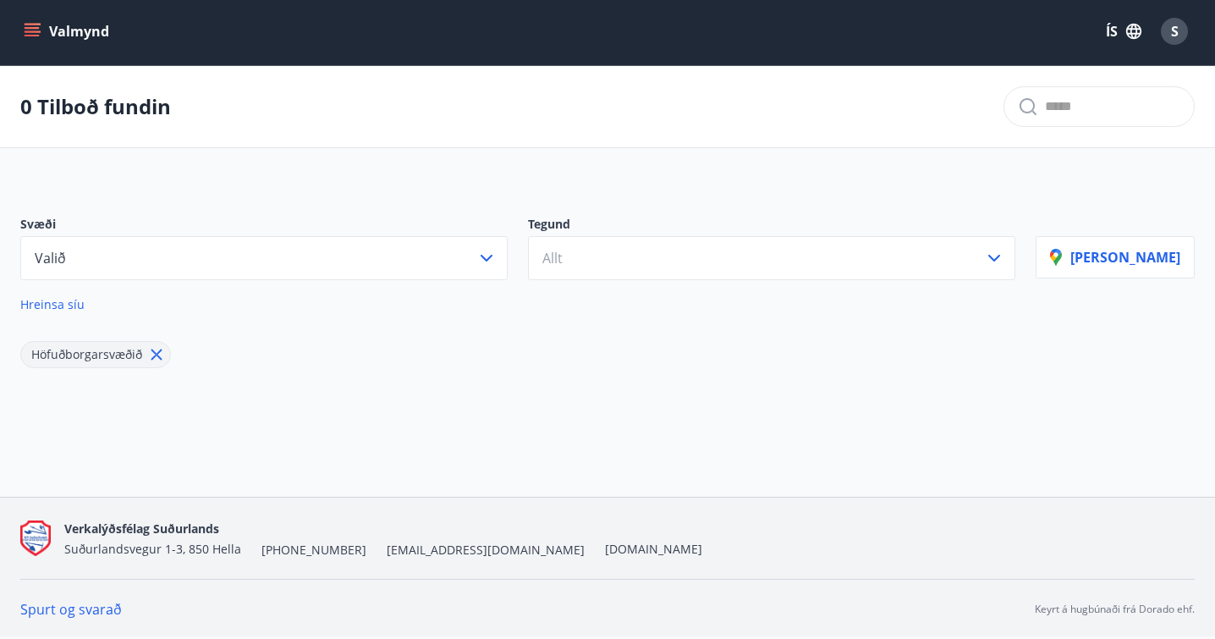
scroll to position [3, 0]
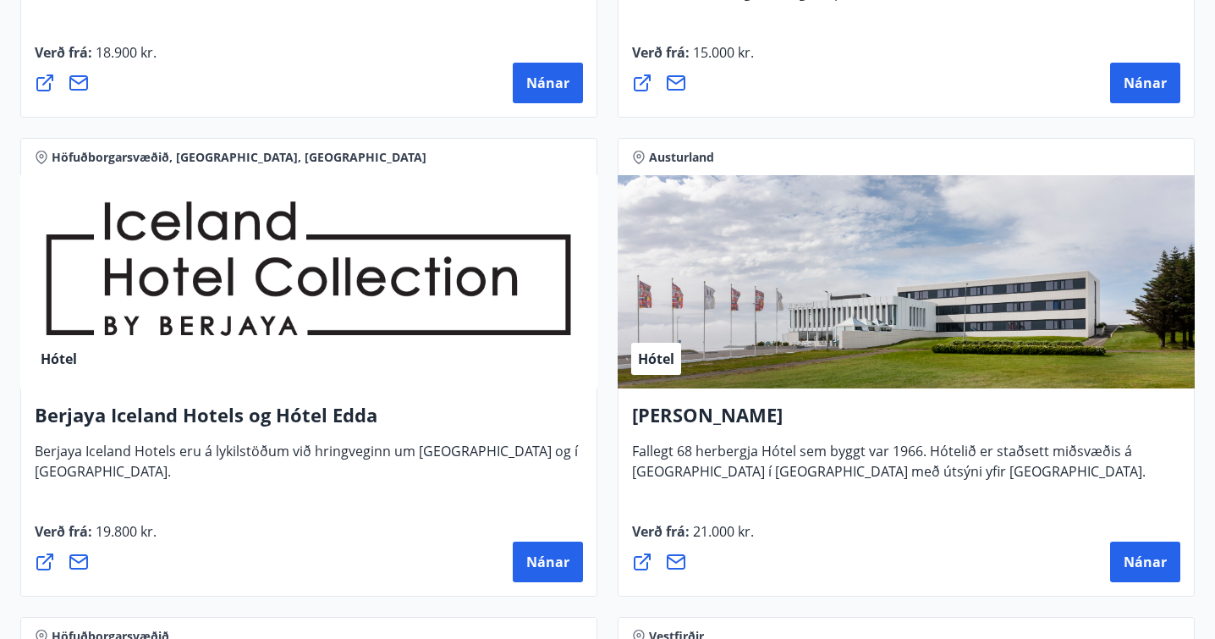
scroll to position [2568, 0]
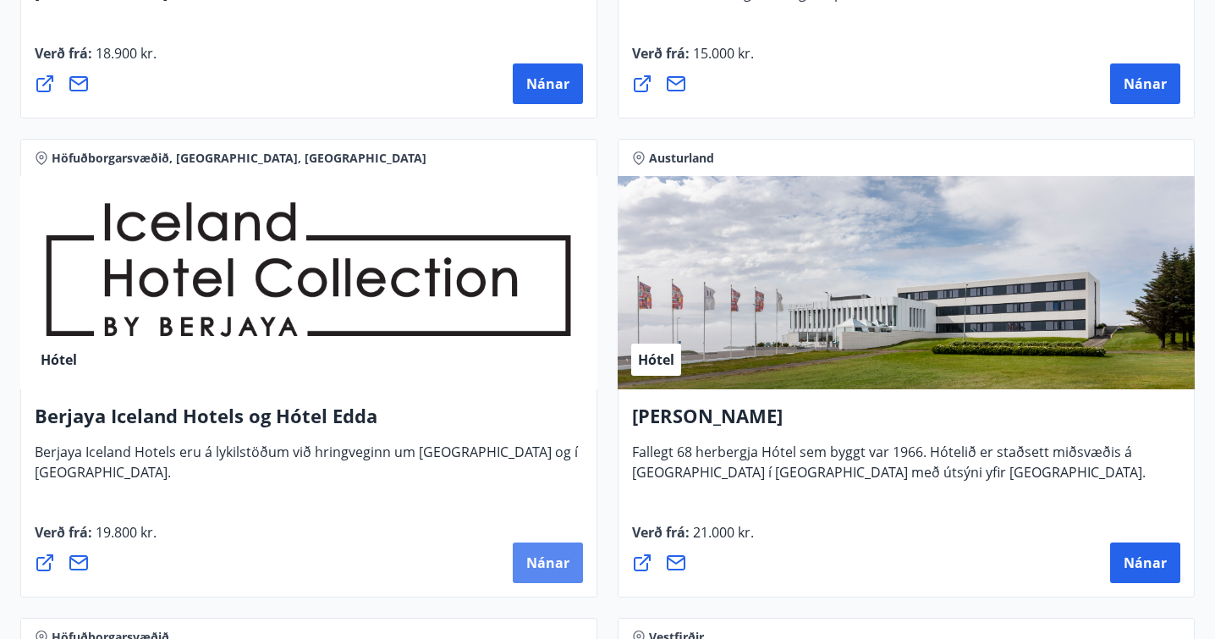
click at [547, 556] on span "Nánar" at bounding box center [547, 562] width 43 height 19
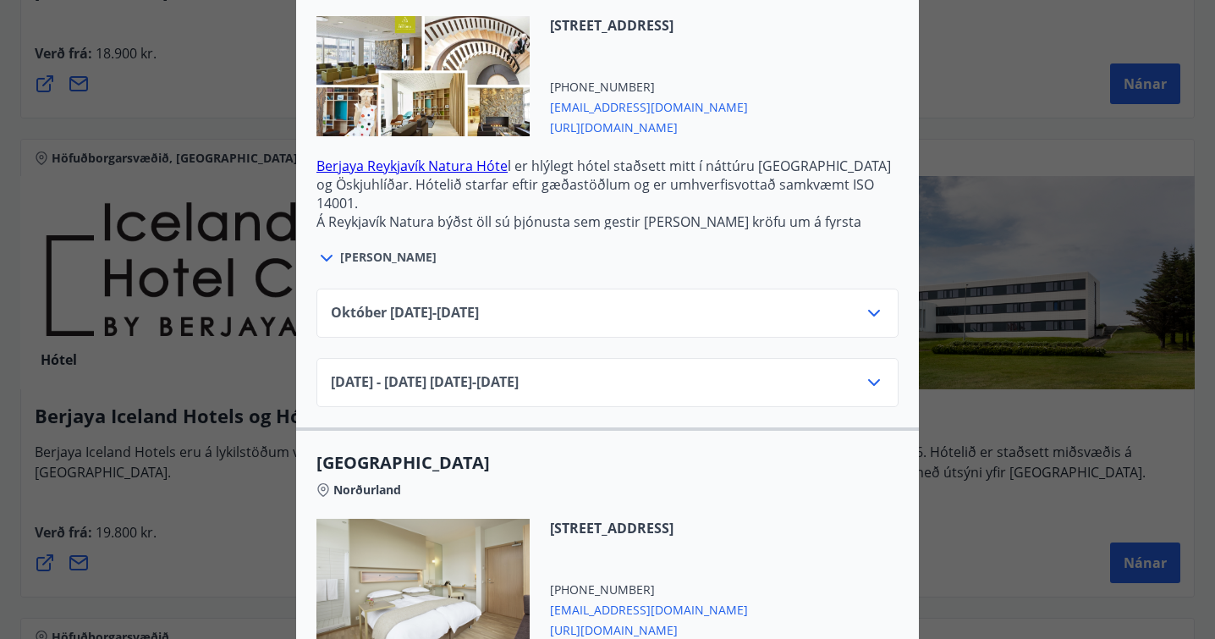
scroll to position [510, 0]
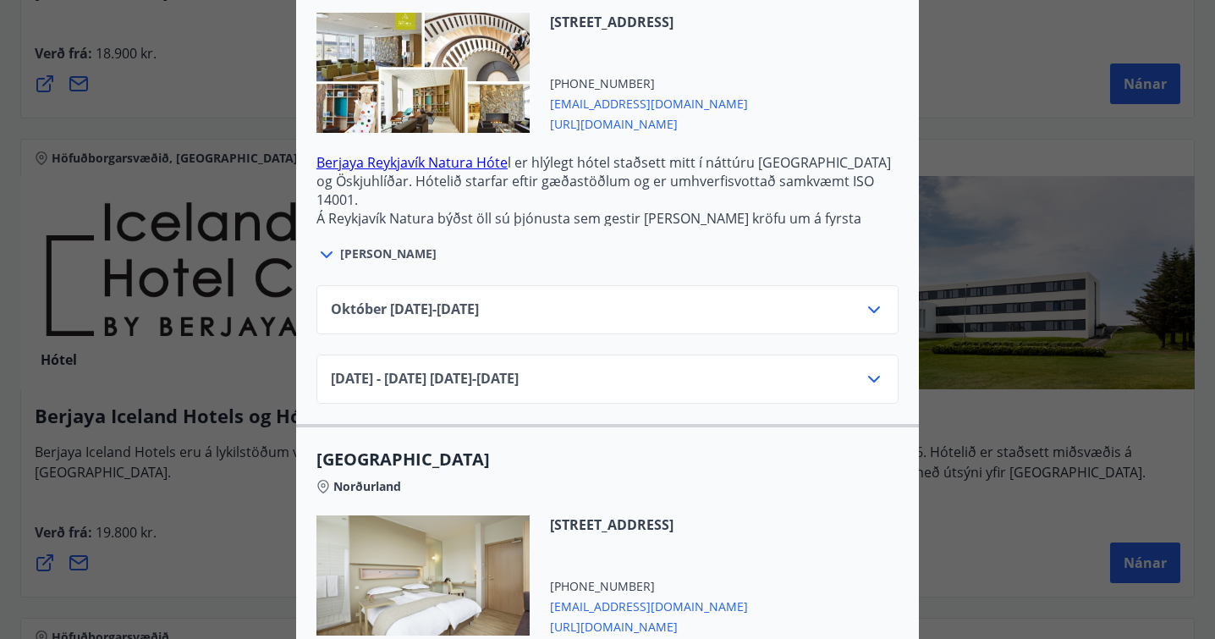
click at [783, 315] on div "[DATE]10.25 - [DATE]" at bounding box center [607, 316] width 553 height 34
click at [879, 319] on div at bounding box center [874, 309] width 20 height 20
click at [876, 306] on icon at bounding box center [874, 309] width 20 height 20
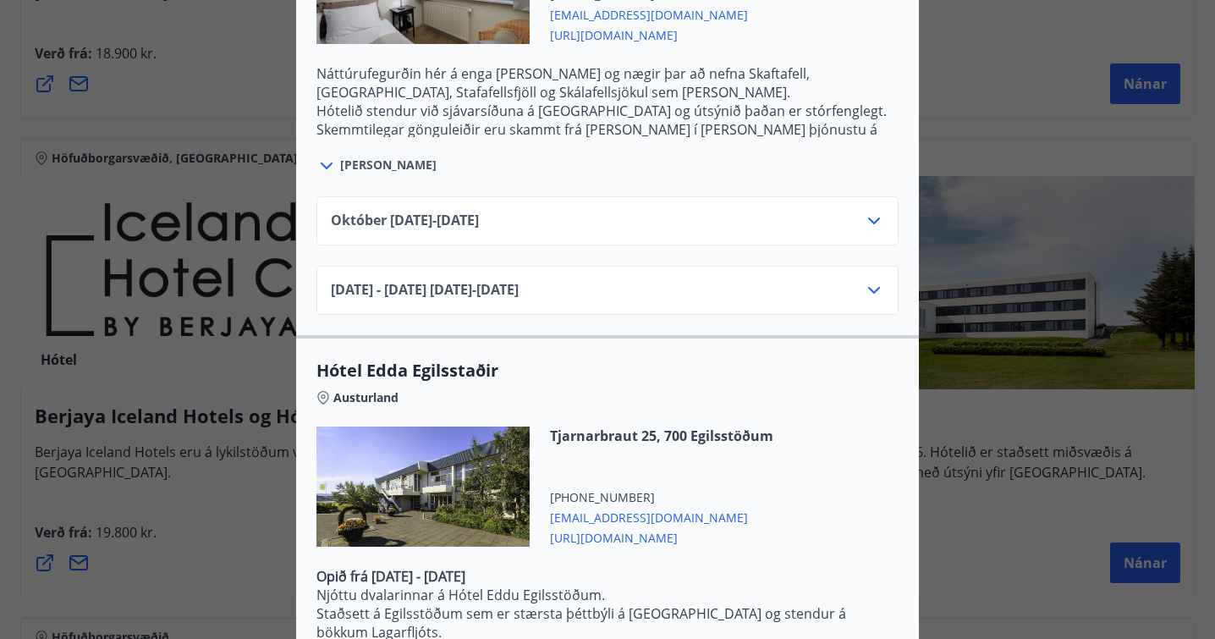
scroll to position [1752, 0]
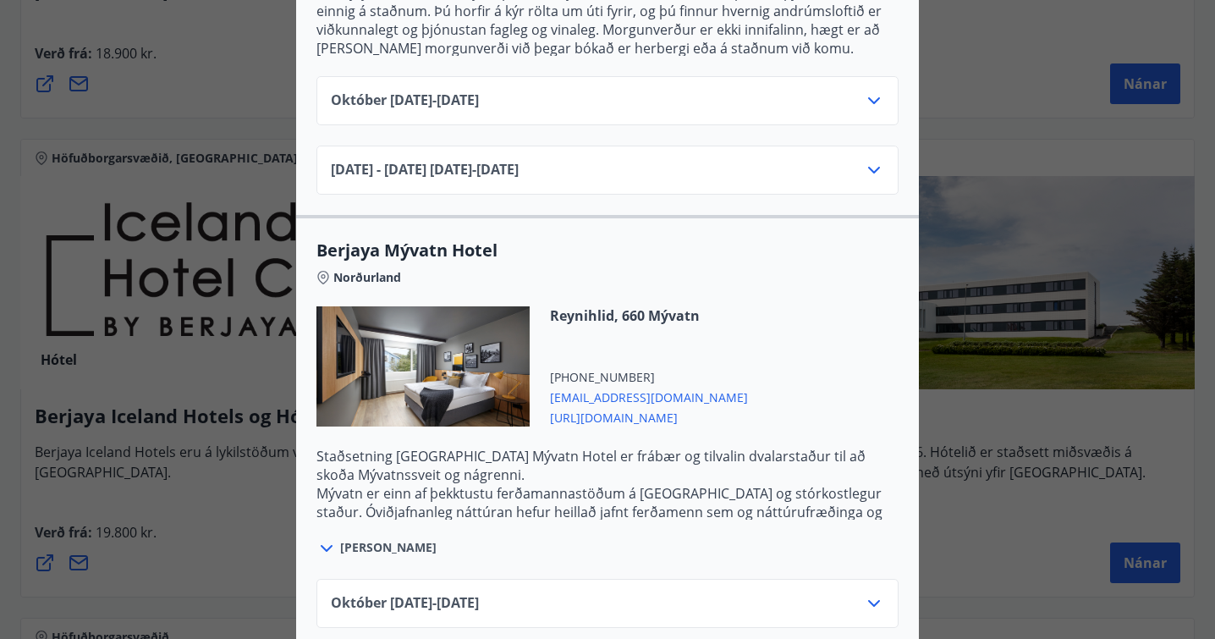
click at [959, 485] on div at bounding box center [607, 319] width 1215 height 639
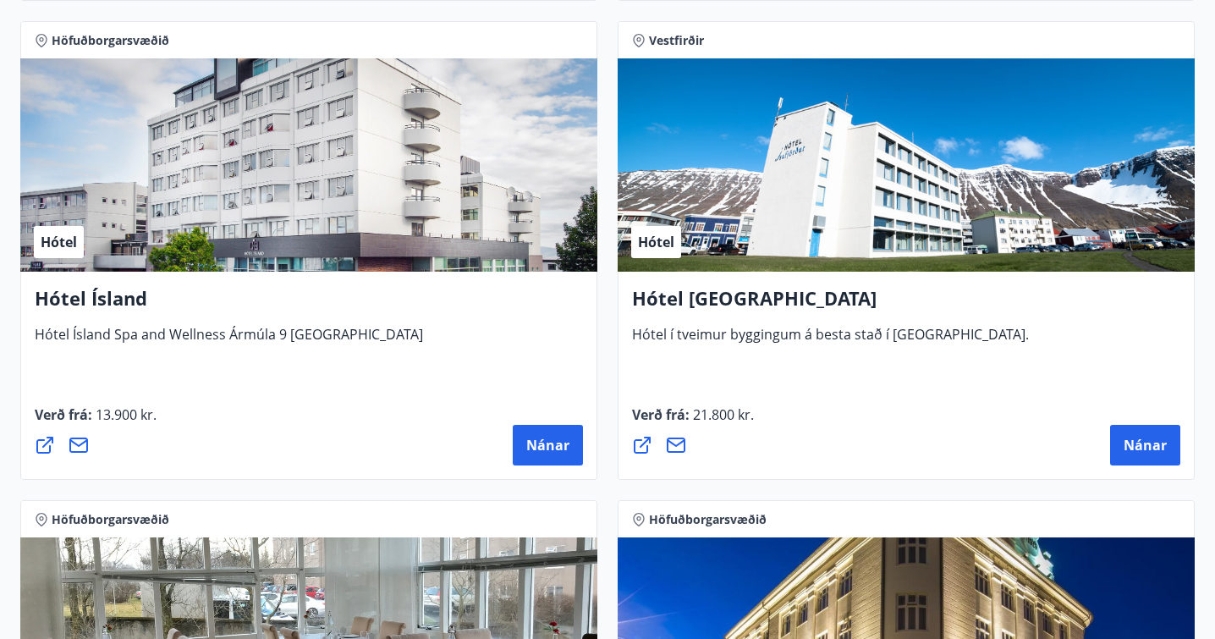
scroll to position [3161, 0]
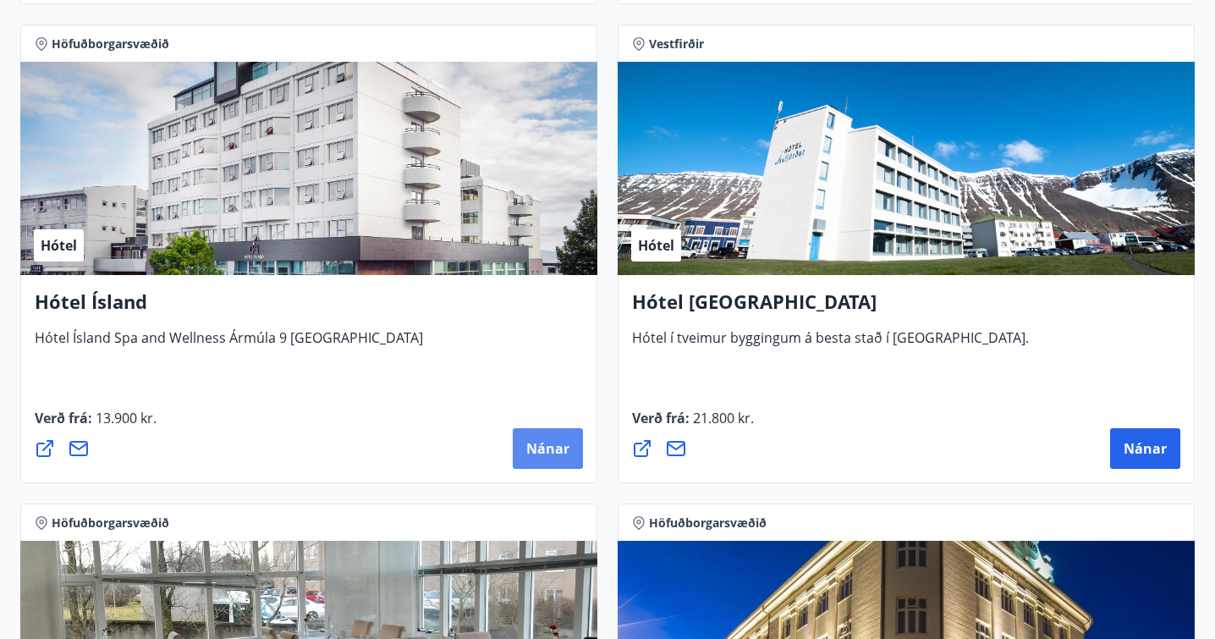
click at [541, 457] on span "Nánar" at bounding box center [547, 448] width 43 height 19
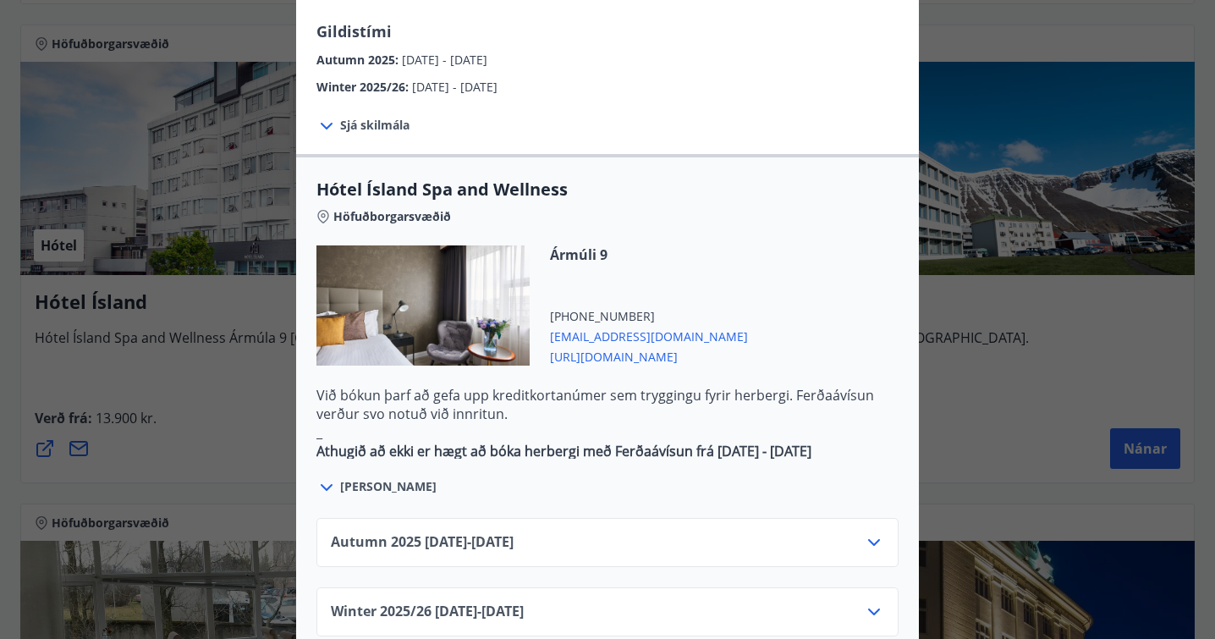
scroll to position [801, 0]
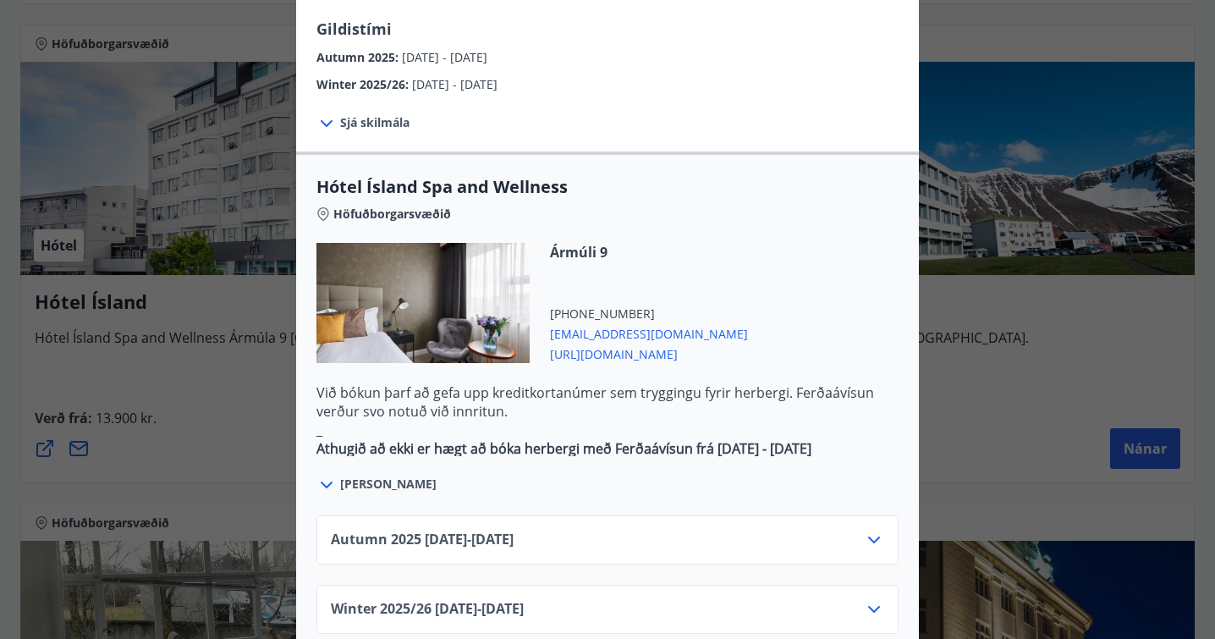
click at [672, 529] on div "Autumn [PHONE_NUMBER][DATE] - [DATE]" at bounding box center [607, 546] width 553 height 34
click at [869, 529] on icon at bounding box center [874, 539] width 20 height 20
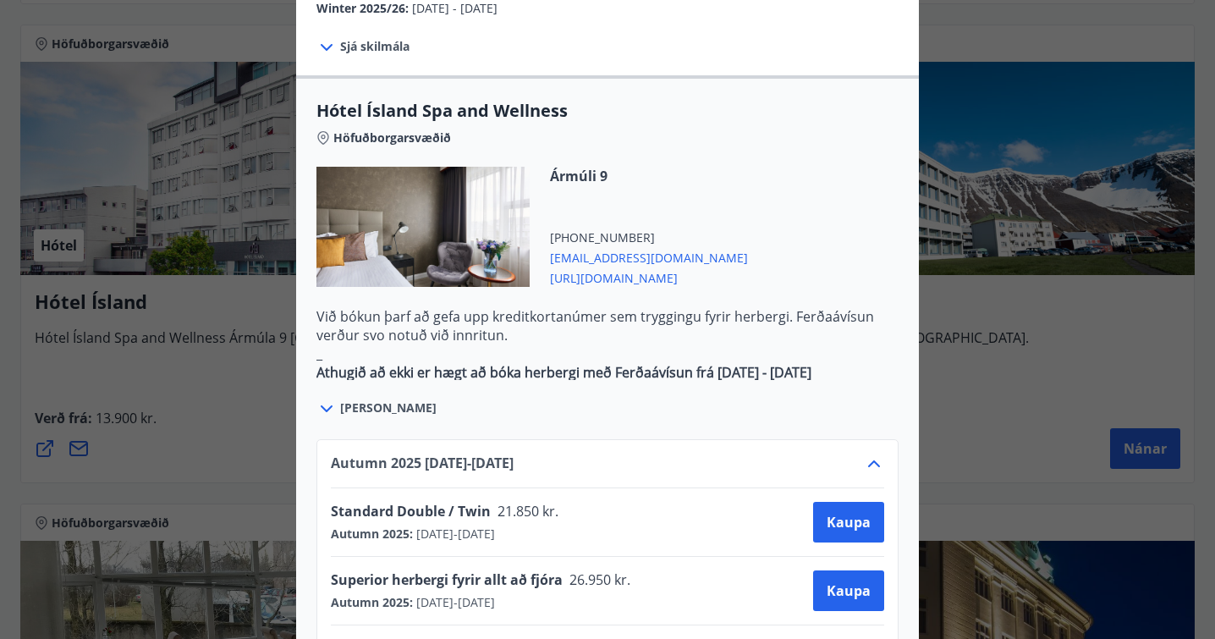
scroll to position [878, 0]
